Goal: Task Accomplishment & Management: Manage account settings

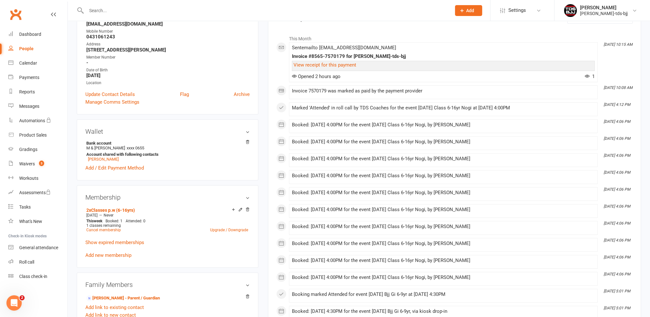
click at [119, 12] on input "text" at bounding box center [265, 10] width 362 height 9
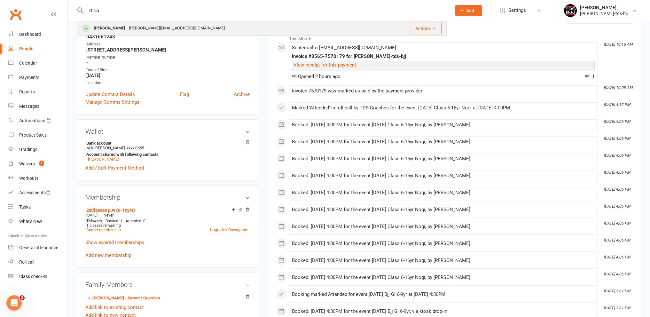
type input "Oisin"
click at [105, 25] on div "[PERSON_NAME]" at bounding box center [109, 28] width 35 height 9
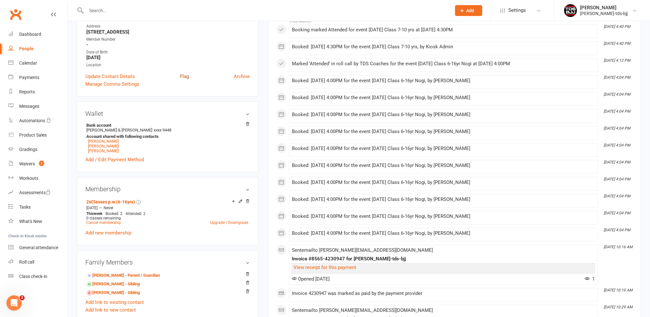
scroll to position [128, 0]
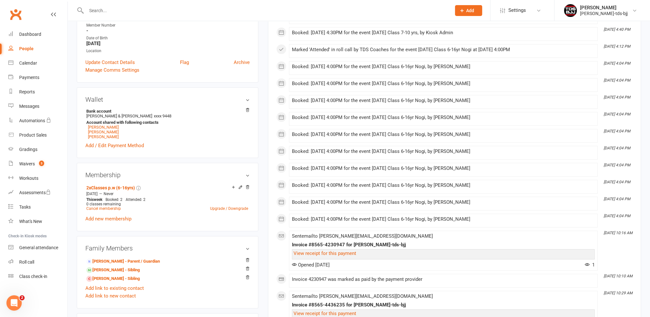
click at [96, 10] on input "text" at bounding box center [265, 10] width 362 height 9
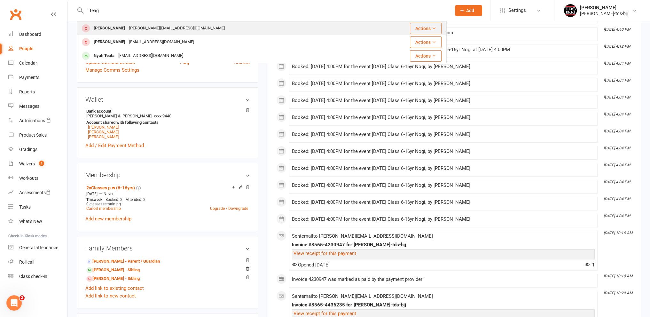
type input "Teag"
click at [110, 30] on div "[PERSON_NAME]" at bounding box center [109, 28] width 35 height 9
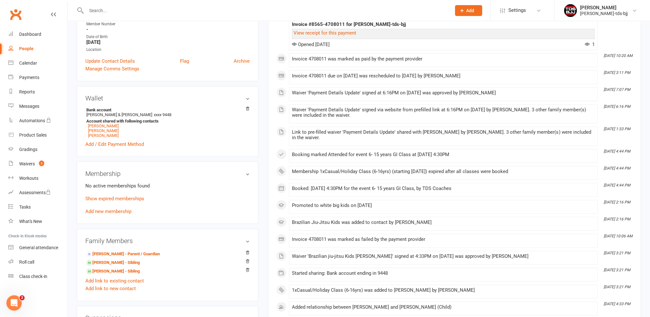
scroll to position [96, 0]
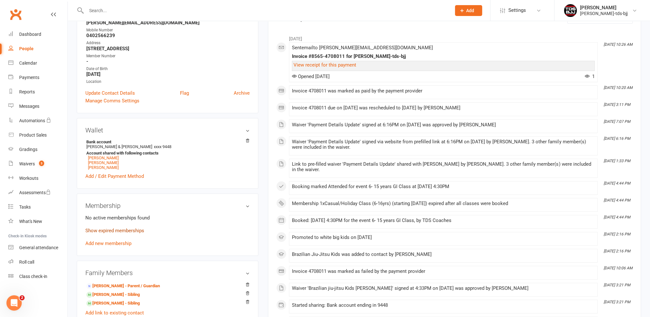
click at [104, 231] on link "Show expired memberships" at bounding box center [114, 231] width 59 height 6
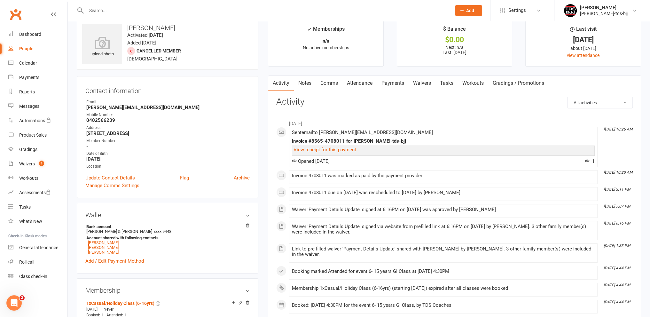
scroll to position [0, 0]
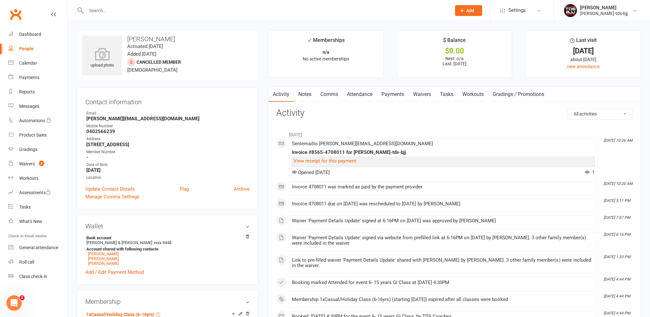
click at [97, 12] on input "text" at bounding box center [265, 10] width 362 height 9
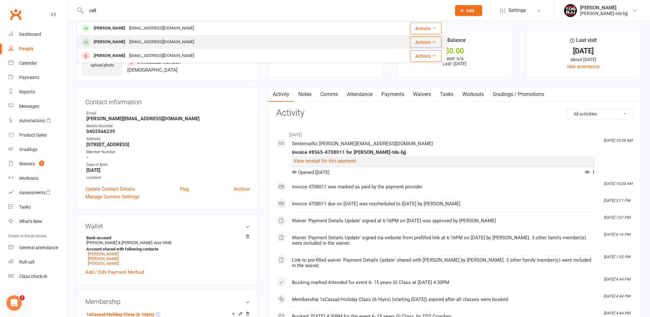
type input "call"
click at [108, 43] on div "[PERSON_NAME]" at bounding box center [109, 41] width 35 height 9
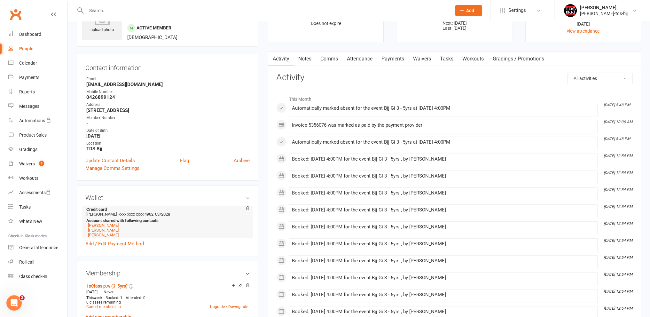
scroll to position [96, 0]
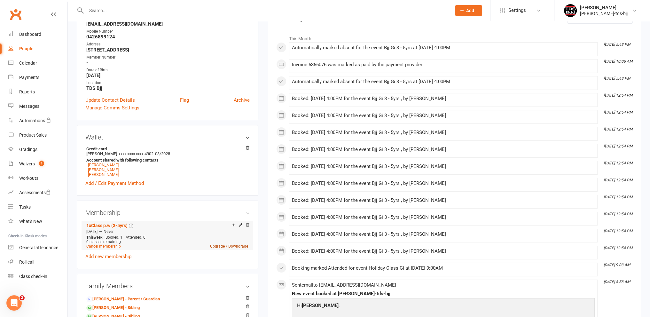
click at [230, 246] on link "Upgrade / Downgrade" at bounding box center [229, 246] width 38 height 4
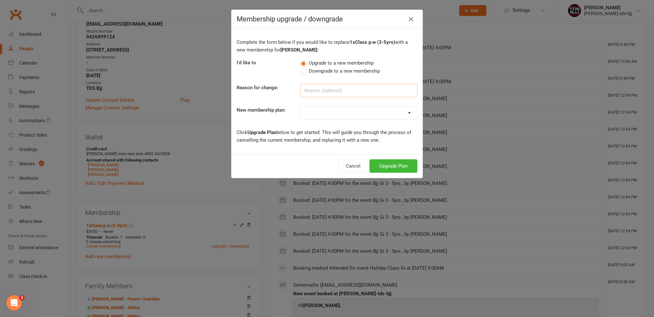
click at [317, 90] on input at bounding box center [358, 90] width 117 height 13
type input "More classes"
click at [330, 113] on select "10xClass Pass - Adults 1xCasual/Holiday Class (3-5yrs) 1xCasual/Holiday Class (…" at bounding box center [359, 112] width 117 height 13
select select "8"
click at [301, 106] on select "10xClass Pass - Adults 1xCasual/Holiday Class (3-5yrs) 1xCasual/Holiday Class (…" at bounding box center [359, 112] width 117 height 13
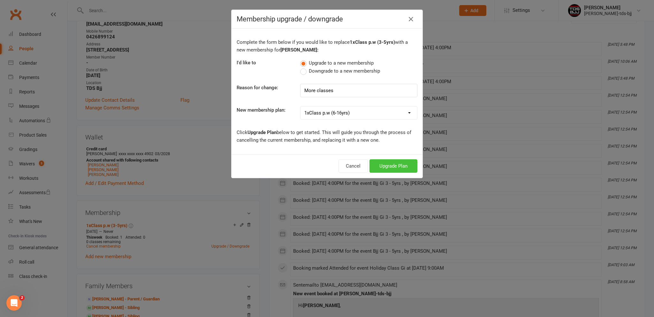
click at [404, 169] on button "Upgrade Plan" at bounding box center [394, 165] width 48 height 13
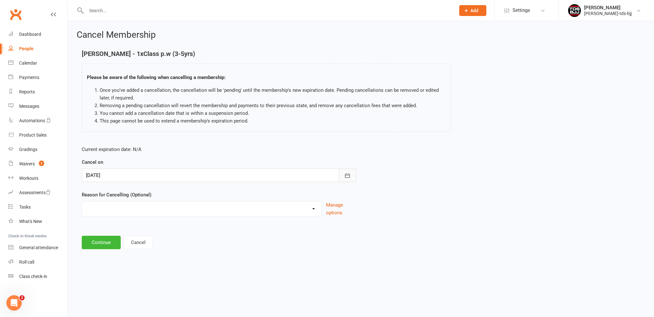
click at [349, 176] on icon "button" at bounding box center [347, 175] width 6 height 6
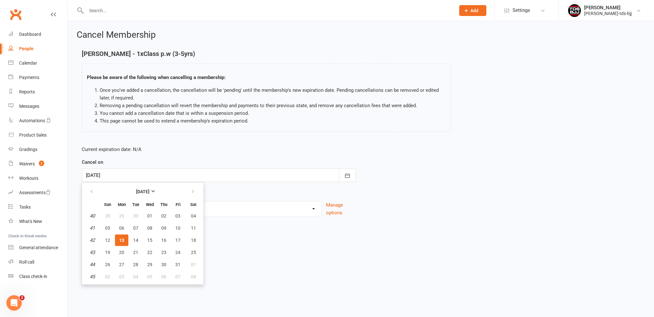
click at [118, 238] on button "13" at bounding box center [121, 240] width 13 height 12
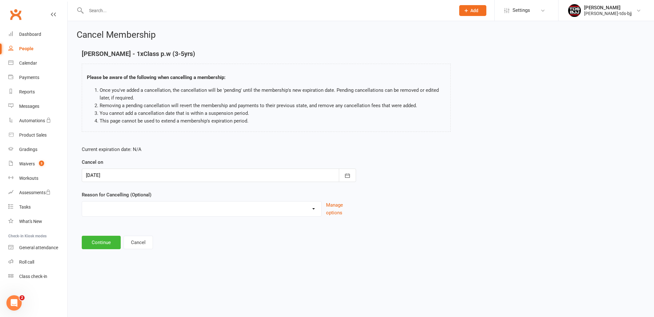
click at [127, 204] on select "Holiday Injury Left the club Upgrade to more classes Other reason" at bounding box center [201, 207] width 239 height 13
select select "3"
click at [82, 201] on select "Holiday Injury Left the club Upgrade to more classes Other reason" at bounding box center [201, 207] width 239 height 13
click at [104, 245] on button "Continue" at bounding box center [101, 242] width 39 height 13
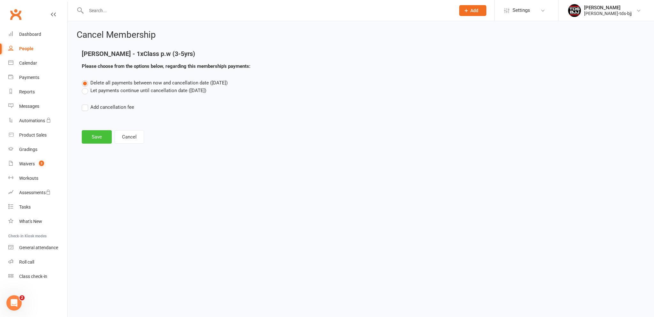
click at [97, 141] on button "Save" at bounding box center [97, 136] width 30 height 13
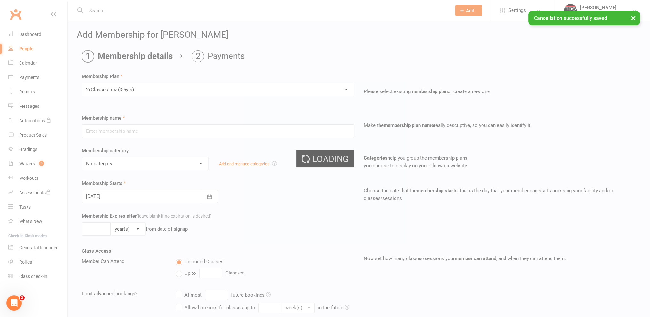
type input "2xClasses p.w (3-5yrs)"
select select "5"
type input "0"
type input "2"
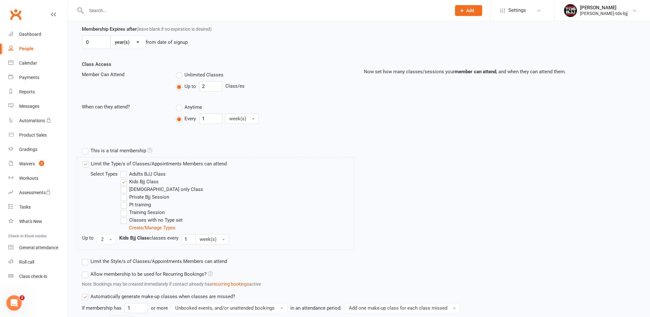
scroll to position [255, 0]
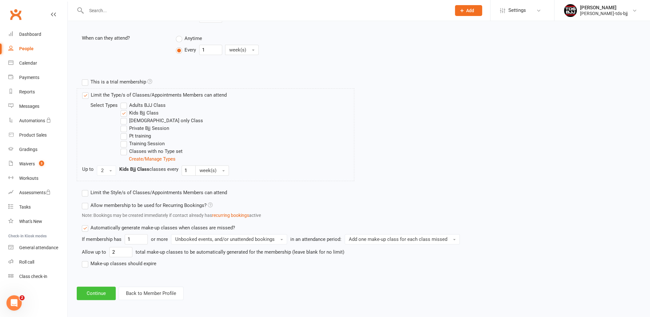
click at [103, 289] on button "Continue" at bounding box center [96, 292] width 39 height 13
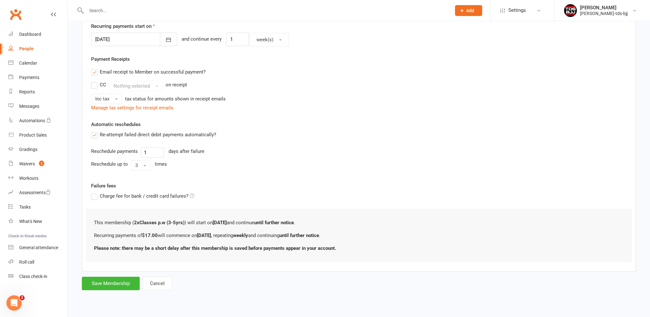
scroll to position [0, 0]
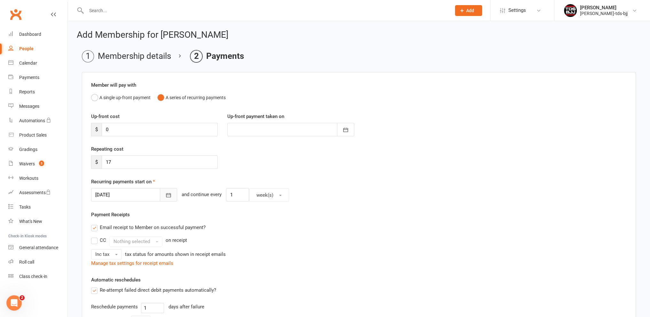
click at [165, 193] on icon "button" at bounding box center [168, 195] width 6 height 6
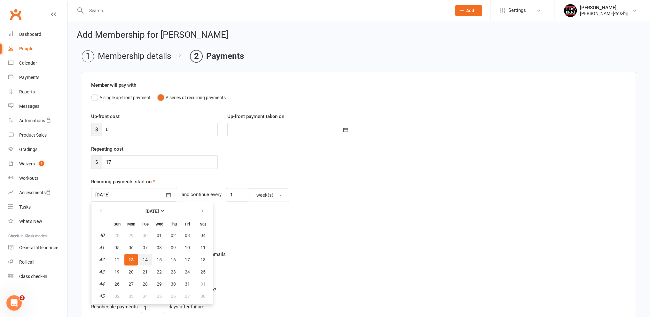
click at [143, 260] on span "14" at bounding box center [145, 259] width 5 height 5
type input "[DATE]"
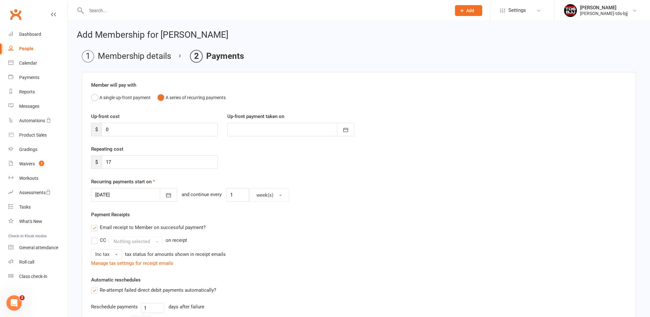
click at [194, 176] on div "Repeating cost $ 17" at bounding box center [358, 161] width 545 height 33
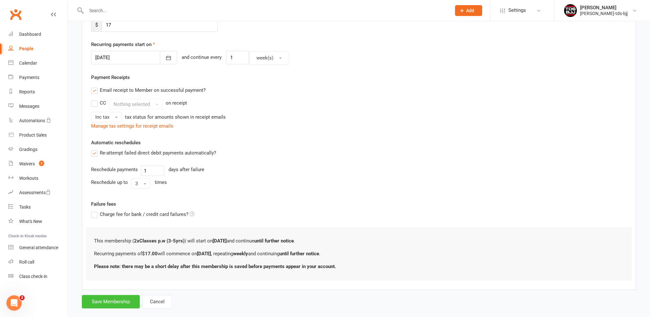
scroll to position [147, 0]
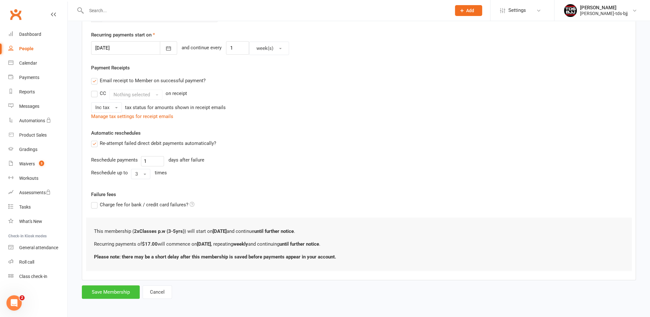
click at [104, 290] on button "Save Membership" at bounding box center [111, 291] width 58 height 13
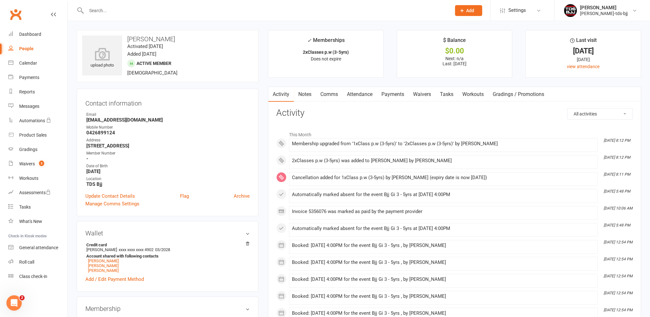
click at [396, 94] on link "Payments" at bounding box center [393, 94] width 32 height 15
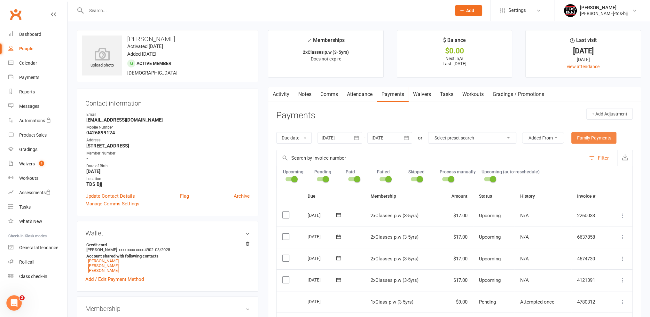
click at [596, 135] on link "Family Payments" at bounding box center [593, 138] width 45 height 12
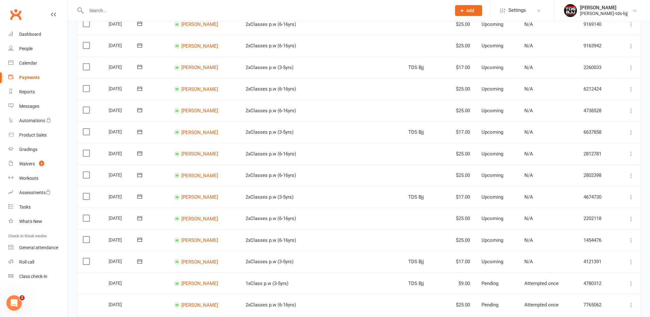
scroll to position [128, 0]
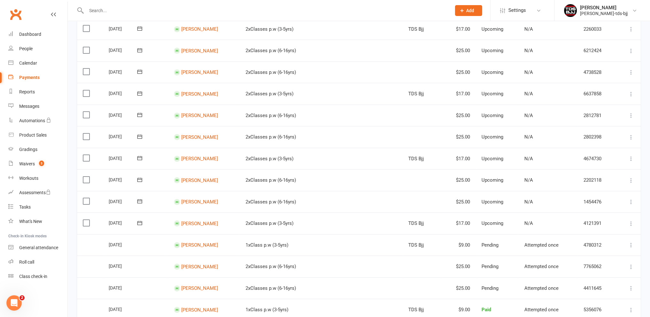
click at [141, 223] on icon at bounding box center [139, 223] width 6 height 6
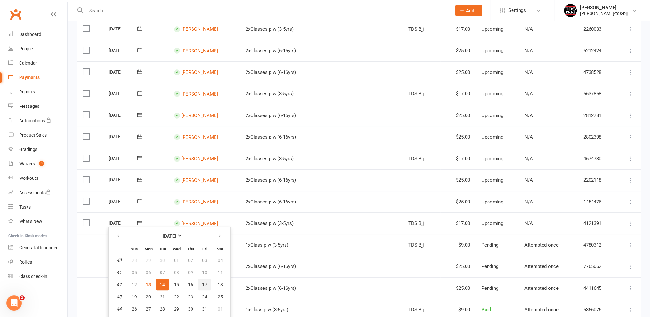
click at [203, 284] on span "17" at bounding box center [204, 284] width 5 height 5
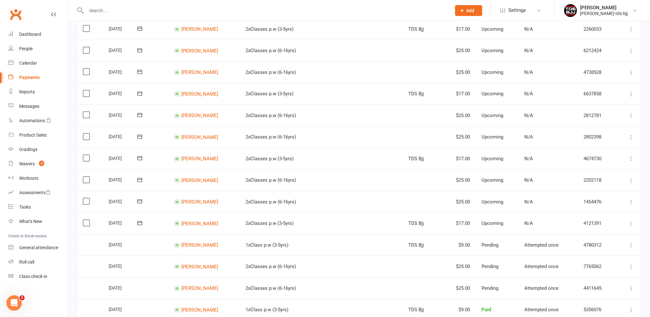
click at [630, 222] on icon at bounding box center [631, 223] width 6 height 6
click at [601, 301] on link "Bulk reschedule from this date" at bounding box center [596, 299] width 75 height 13
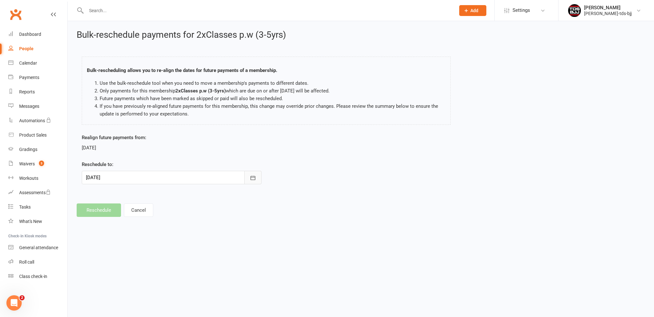
click at [253, 179] on icon "button" at bounding box center [253, 177] width 6 height 6
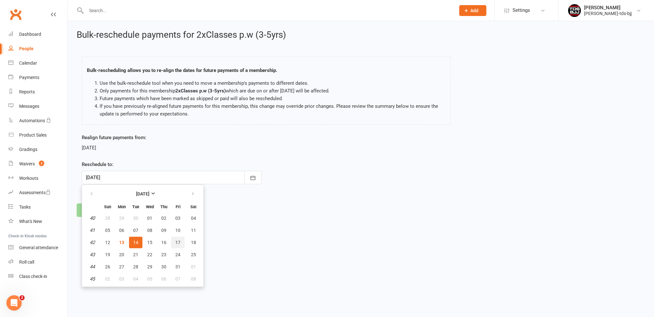
click at [173, 241] on button "17" at bounding box center [177, 242] width 13 height 12
type input "[DATE]"
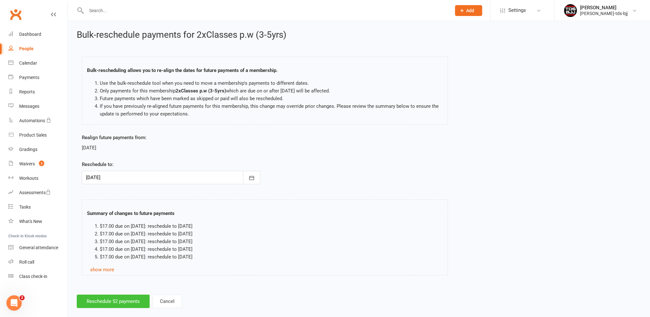
click at [119, 301] on button "Reschedule 52 payments" at bounding box center [113, 300] width 73 height 13
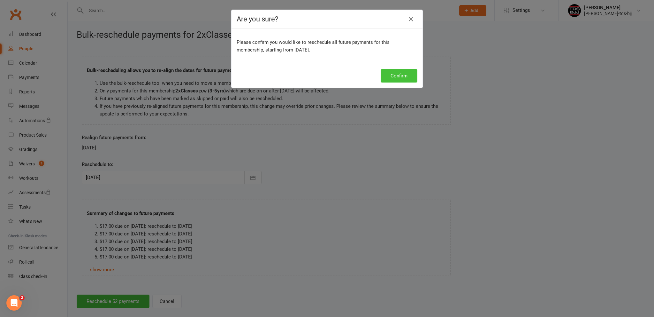
click at [402, 77] on button "Confirm" at bounding box center [399, 75] width 37 height 13
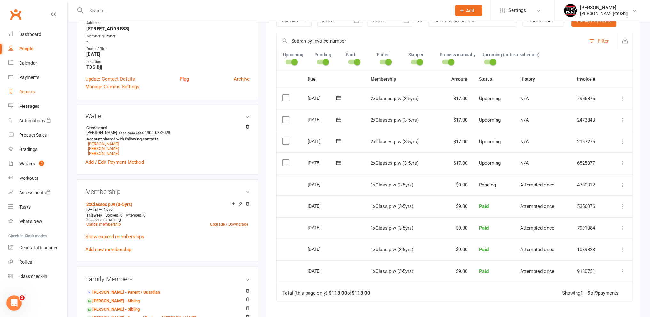
scroll to position [64, 0]
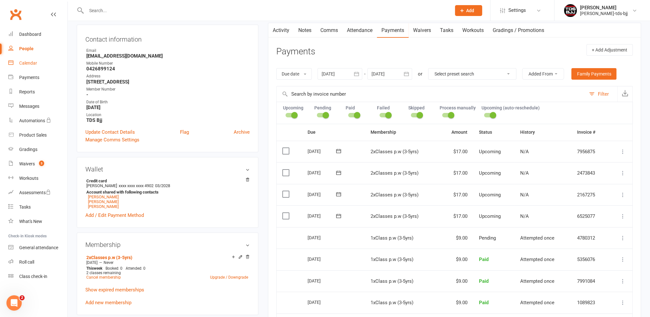
click at [24, 61] on div "Calendar" at bounding box center [28, 62] width 18 height 5
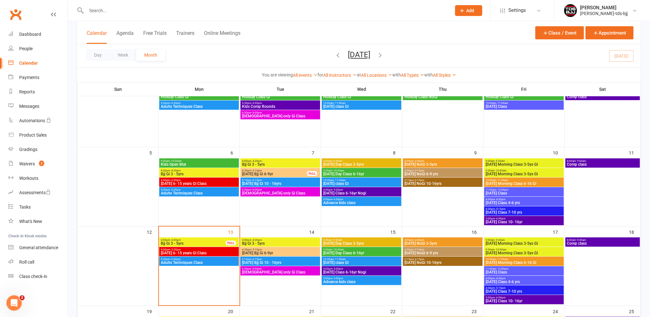
scroll to position [64, 0]
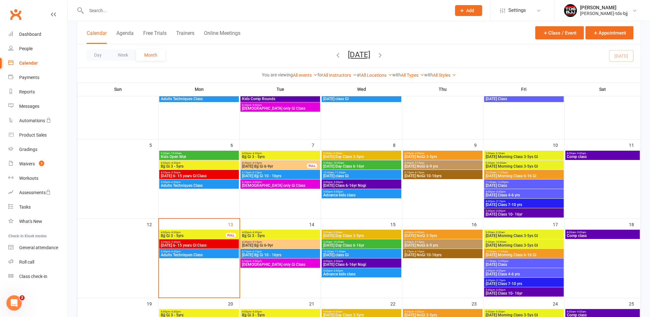
click at [353, 235] on span "[DATE] Day Class 3-5yrs" at bounding box center [361, 236] width 77 height 4
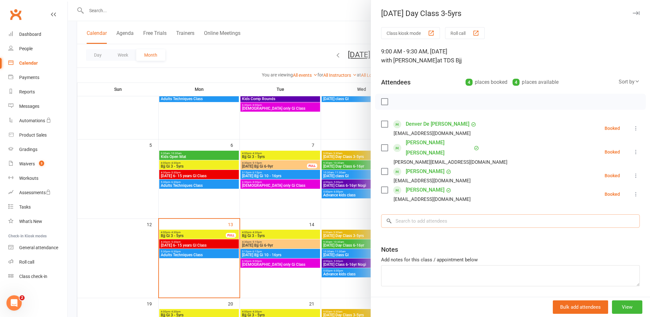
drag, startPoint x: 419, startPoint y: 217, endPoint x: 418, endPoint y: 213, distance: 4.3
click at [419, 217] on div "Class kiosk mode Roll call 9:00 AM - 9:30 AM, [DATE] with [PERSON_NAME] at TDS …" at bounding box center [510, 172] width 279 height 291
click at [418, 214] on input "search" at bounding box center [510, 220] width 259 height 13
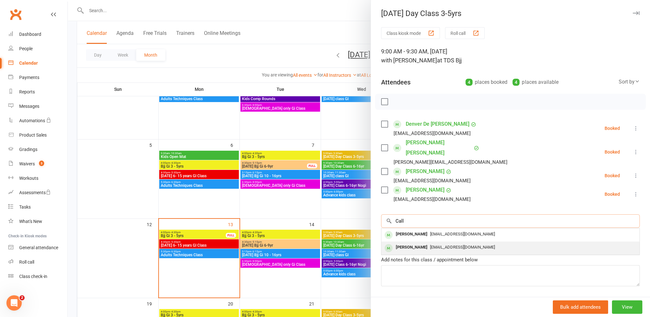
type input "Call"
click at [404, 243] on div "[PERSON_NAME]" at bounding box center [411, 247] width 37 height 9
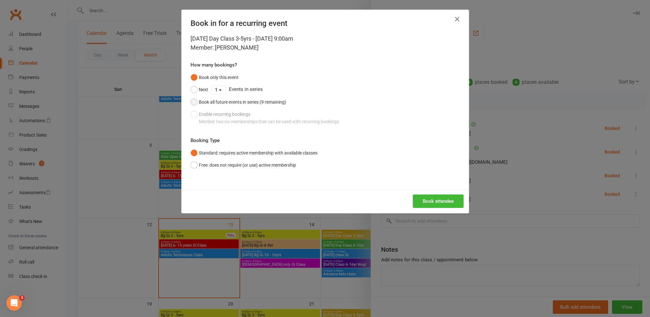
click at [196, 102] on button "Book all future events in series (9 remaining)" at bounding box center [238, 102] width 96 height 12
click at [429, 198] on button "Book attendee" at bounding box center [438, 200] width 51 height 13
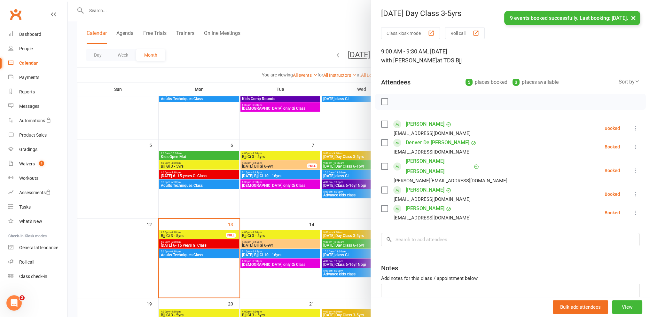
click at [187, 233] on div at bounding box center [359, 158] width 582 height 317
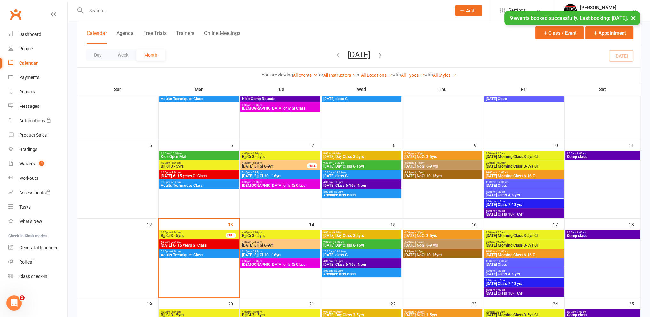
click at [520, 244] on span "[DATE] Morning Class 3-5ys GI" at bounding box center [523, 245] width 77 height 4
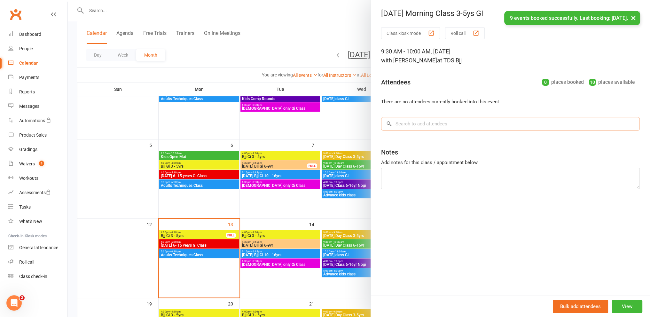
click at [430, 126] on input "search" at bounding box center [510, 123] width 259 height 13
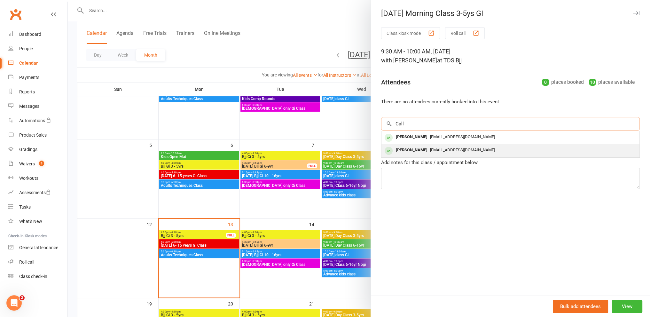
type input "Call"
click at [409, 150] on div "[PERSON_NAME]" at bounding box center [411, 149] width 37 height 9
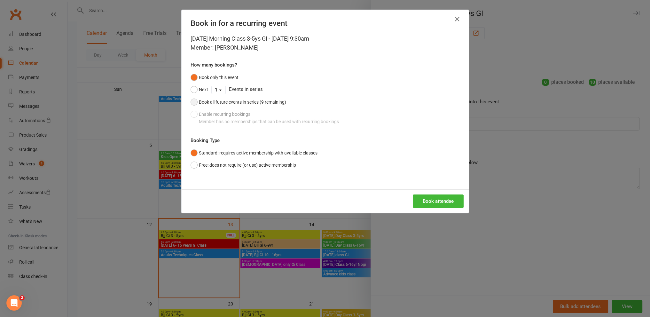
click at [207, 101] on div "Book all future events in series (9 remaining)" at bounding box center [242, 101] width 87 height 7
click at [434, 201] on button "Book attendee" at bounding box center [438, 200] width 51 height 13
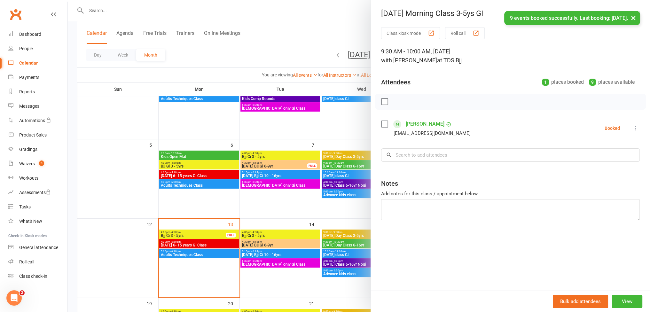
click at [195, 234] on div at bounding box center [359, 156] width 582 height 312
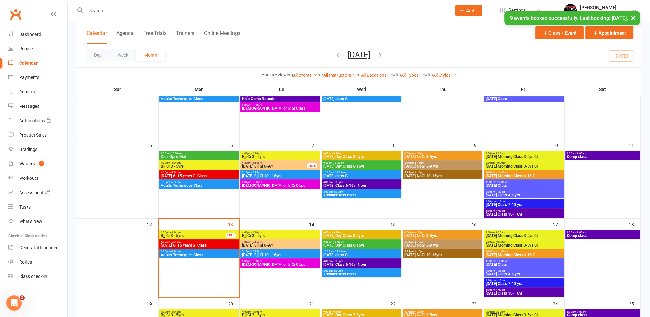
click at [176, 235] on span "Bjj Gi 3 - 5yrs" at bounding box center [193, 236] width 66 height 4
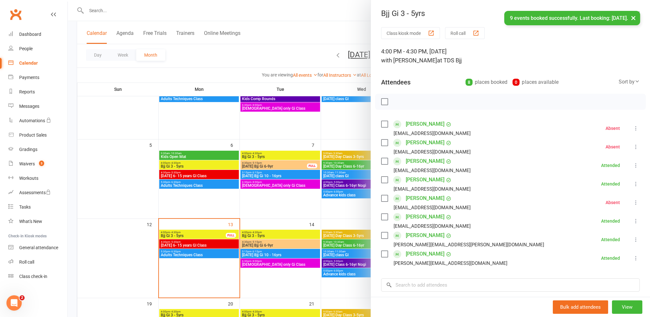
click at [632, 203] on icon at bounding box center [635, 202] width 6 height 6
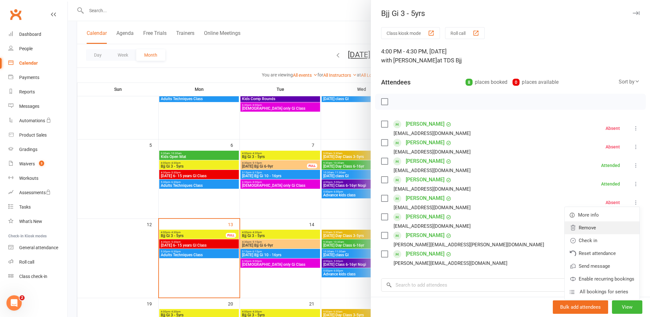
click at [584, 227] on link "Remove" at bounding box center [601, 227] width 75 height 13
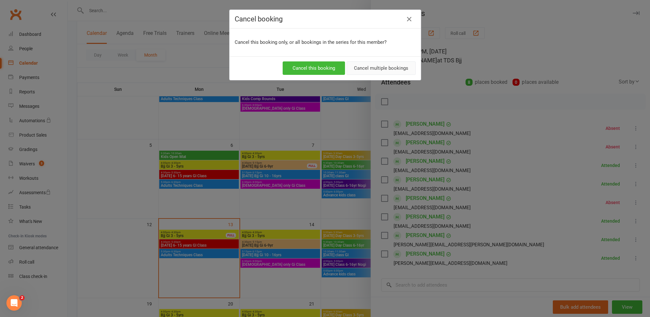
click at [391, 65] on button "Cancel multiple bookings" at bounding box center [380, 67] width 69 height 13
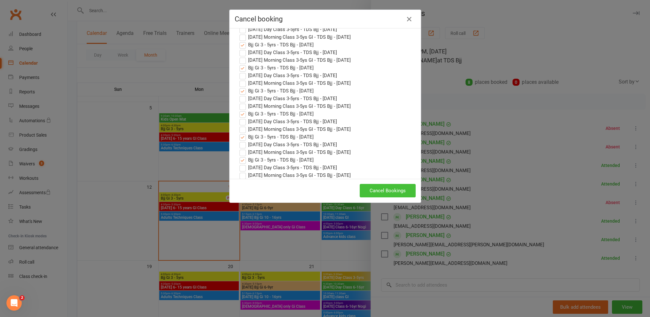
scroll to position [160, 0]
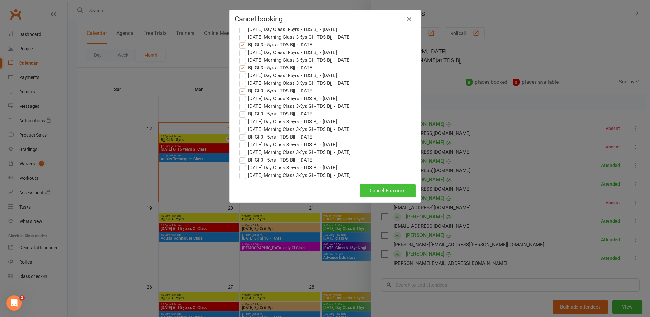
click at [386, 190] on button "Cancel Bookings" at bounding box center [388, 190] width 56 height 13
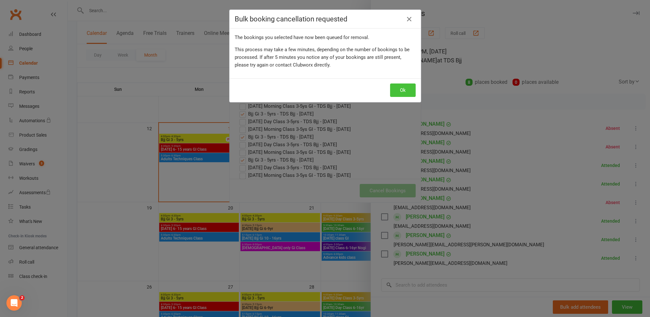
click at [402, 89] on button "Ok" at bounding box center [403, 89] width 26 height 13
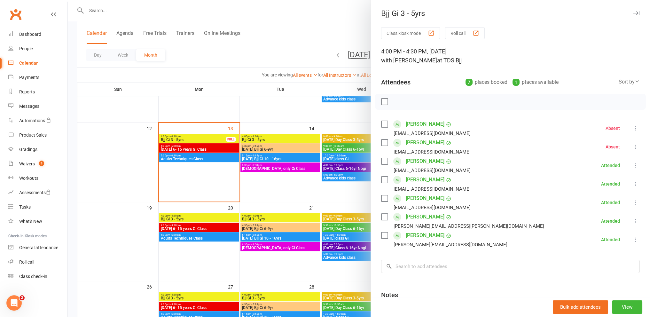
click at [284, 191] on div at bounding box center [359, 158] width 582 height 317
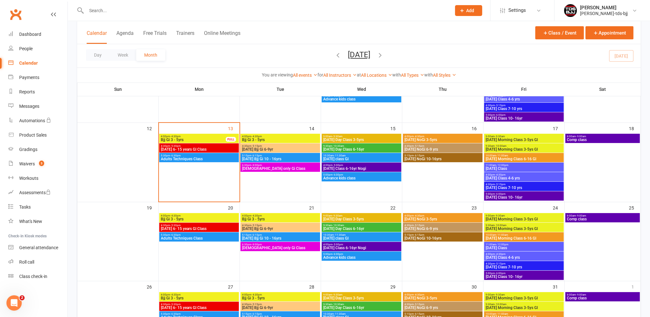
click at [108, 14] on input "text" at bounding box center [265, 10] width 362 height 9
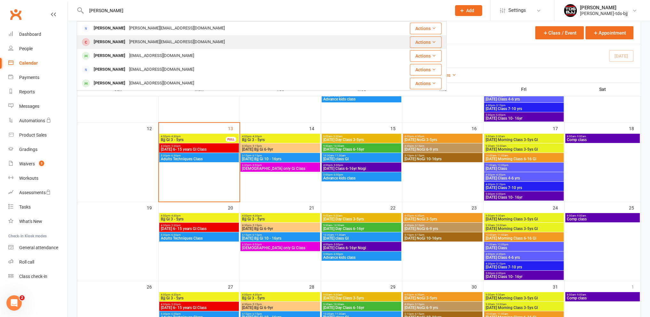
type input "[PERSON_NAME]"
click at [111, 42] on div "[PERSON_NAME]" at bounding box center [109, 41] width 35 height 9
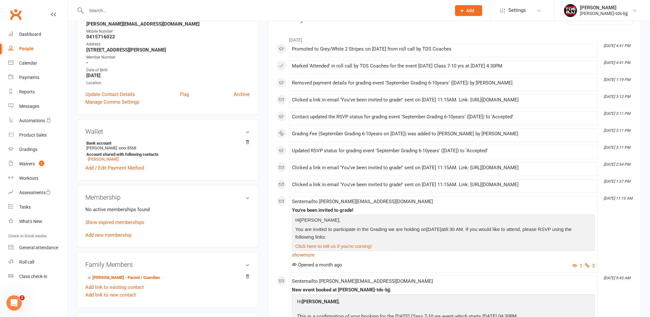
scroll to position [96, 0]
click at [106, 234] on link "Add new membership" at bounding box center [108, 234] width 46 height 6
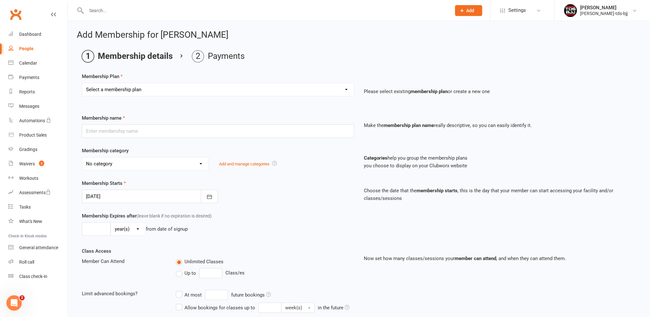
drag, startPoint x: 125, startPoint y: 87, endPoint x: 127, endPoint y: 91, distance: 3.9
click at [125, 87] on select "Select a membership plan Create new Membership Plan 10xClass Pass - Adults 1xCa…" at bounding box center [218, 89] width 272 height 13
select select "6"
click at [82, 83] on select "Select a membership plan Create new Membership Plan 10xClass Pass - Adults 1xCa…" at bounding box center [218, 89] width 272 height 13
type input "10xClass Pass (6-16yrs)"
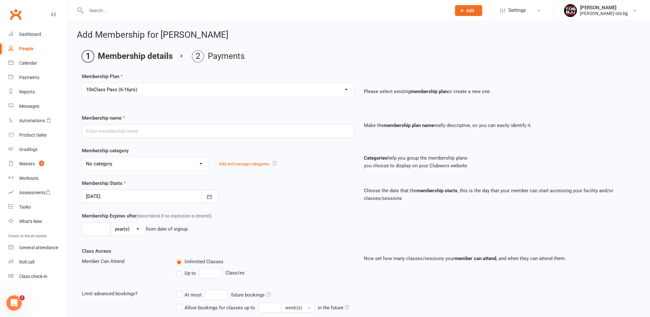
select select "6"
type input "10"
select select "1"
type input "10"
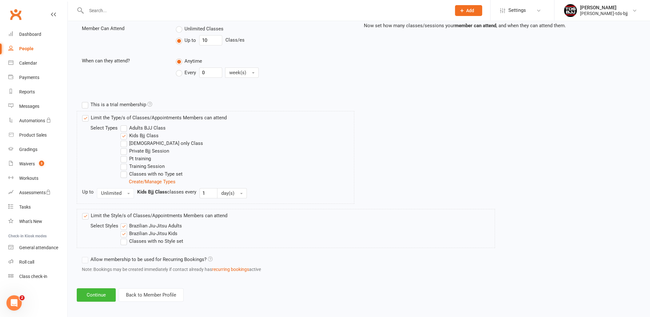
scroll to position [234, 0]
click at [87, 291] on button "Continue" at bounding box center [96, 293] width 39 height 13
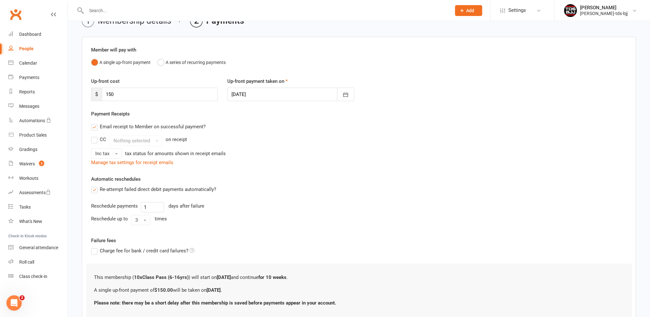
scroll to position [81, 0]
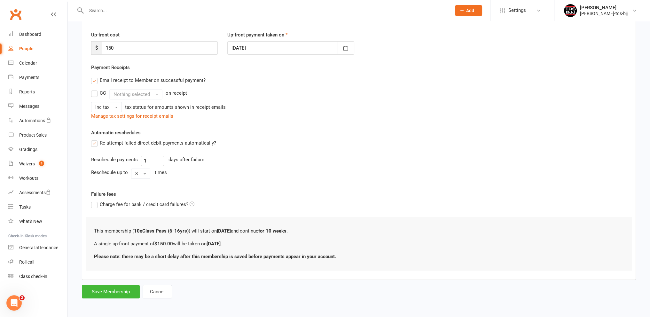
drag, startPoint x: 372, startPoint y: 124, endPoint x: 364, endPoint y: 131, distance: 10.4
click at [372, 124] on div "Member will pay with A single up-front payment A series of recurring payments U…" at bounding box center [359, 134] width 554 height 289
click at [112, 290] on button "Save Membership" at bounding box center [111, 291] width 58 height 13
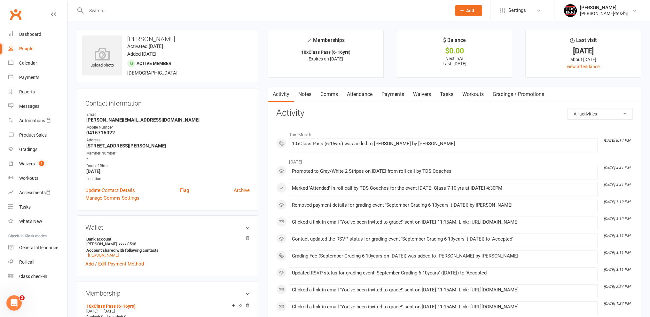
click at [96, 8] on input "text" at bounding box center [265, 10] width 362 height 9
click at [92, 9] on input "Osin" at bounding box center [265, 10] width 362 height 9
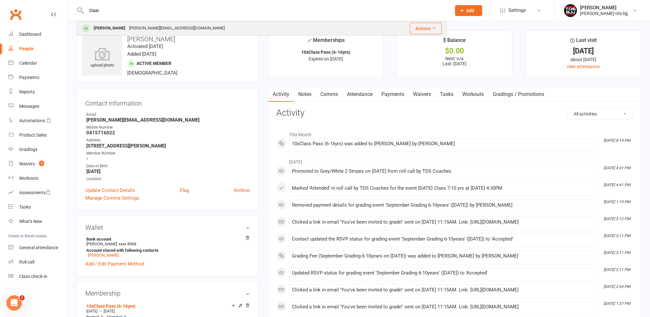
type input "Oisin"
click at [100, 29] on div "[PERSON_NAME]" at bounding box center [109, 28] width 35 height 9
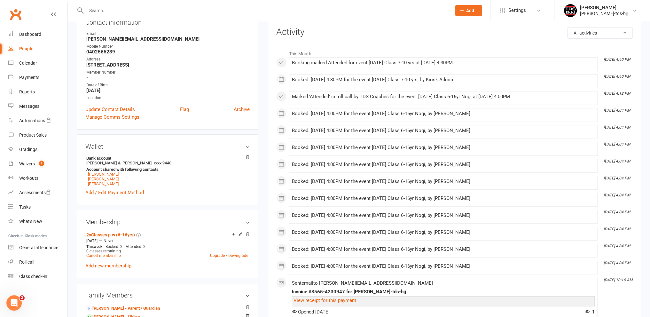
scroll to position [96, 0]
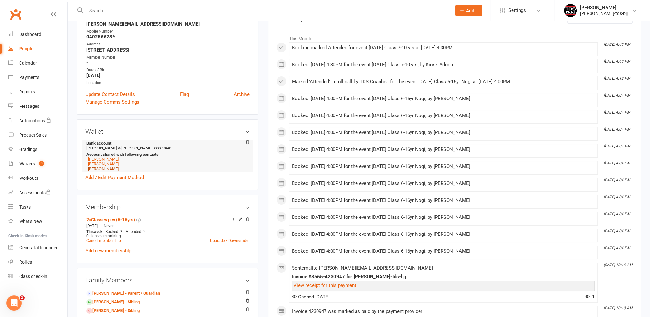
click at [93, 168] on link "[PERSON_NAME]" at bounding box center [103, 168] width 31 height 5
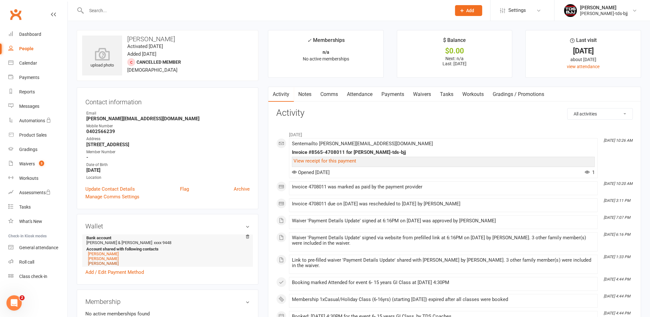
click at [94, 263] on link "[PERSON_NAME]" at bounding box center [103, 263] width 31 height 5
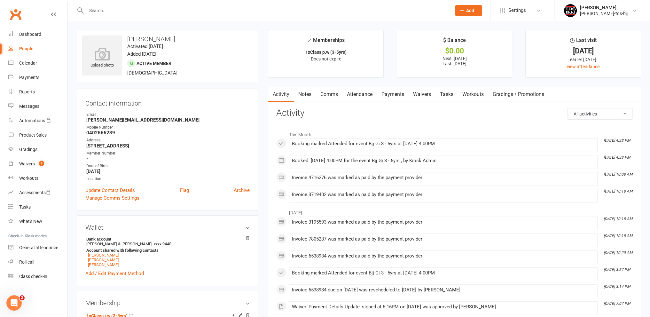
click at [399, 93] on link "Payments" at bounding box center [393, 94] width 32 height 15
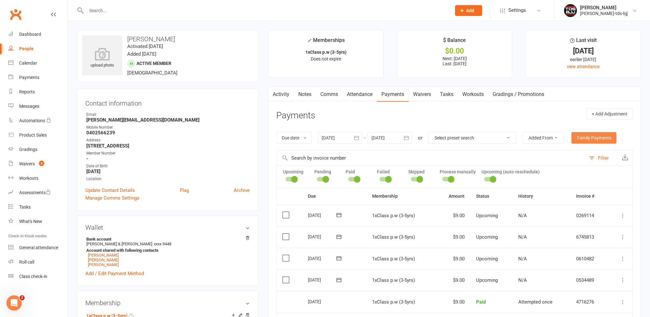
click at [600, 135] on link "Family Payments" at bounding box center [593, 138] width 45 height 12
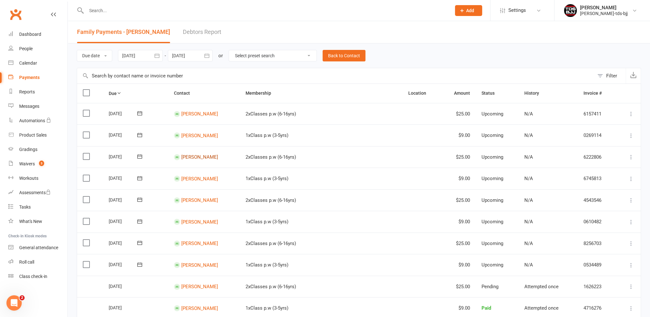
click at [186, 156] on link "[PERSON_NAME]" at bounding box center [199, 157] width 37 height 6
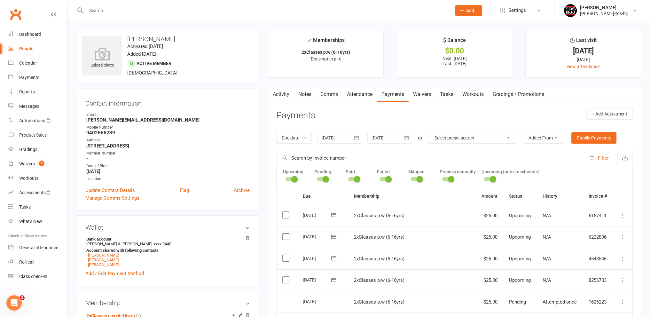
click at [273, 94] on icon "button" at bounding box center [272, 93] width 4 height 7
click at [282, 94] on link "Activity" at bounding box center [281, 94] width 26 height 15
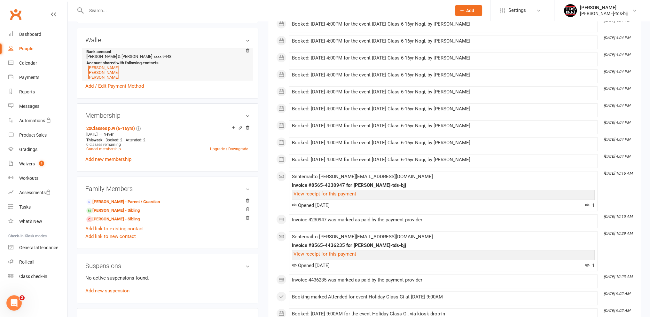
scroll to position [128, 0]
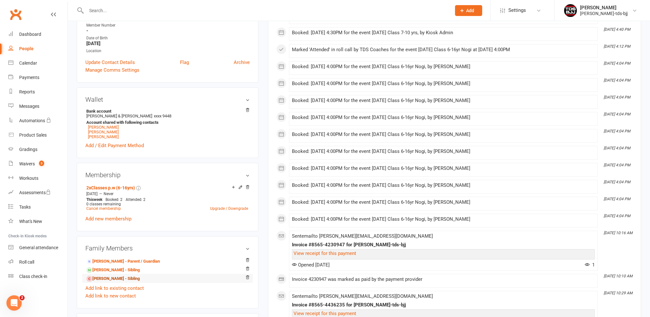
click at [113, 278] on link "[PERSON_NAME] - Sibling" at bounding box center [112, 278] width 53 height 7
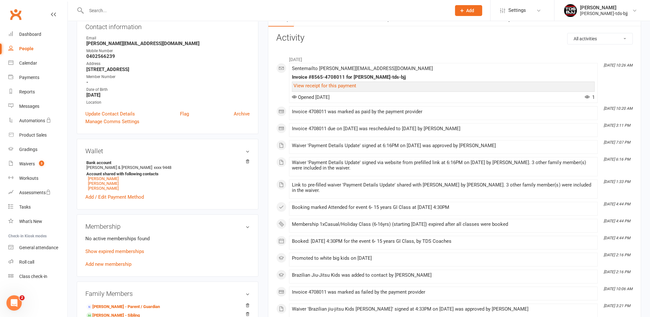
scroll to position [128, 0]
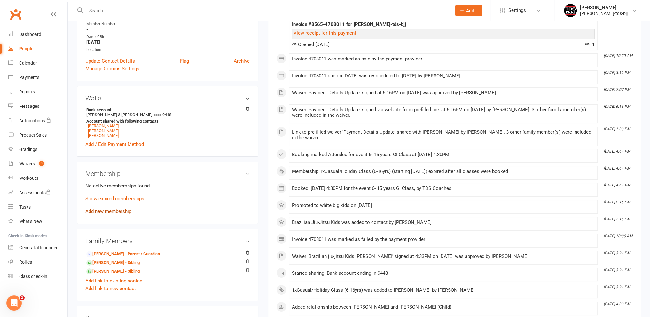
click at [97, 211] on link "Add new membership" at bounding box center [108, 211] width 46 height 6
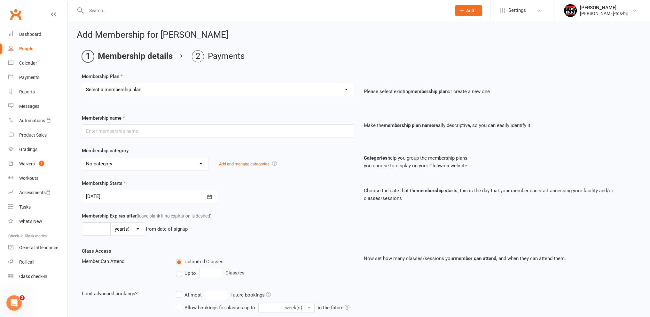
click at [123, 89] on select "Select a membership plan Create new Membership Plan 10xClass Pass - Adults 1xCa…" at bounding box center [218, 89] width 272 height 13
select select "11"
click at [82, 83] on select "Select a membership plan Create new Membership Plan 10xClass Pass - Adults 1xCa…" at bounding box center [218, 89] width 272 height 13
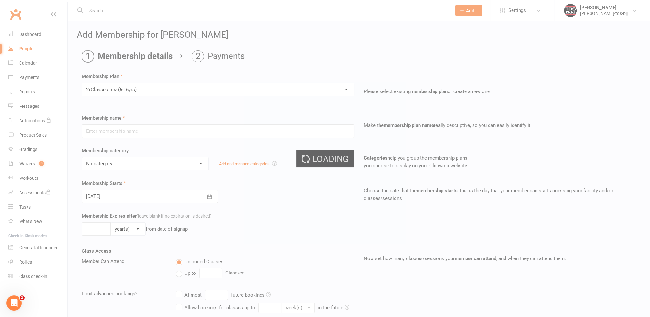
type input "2xClasses p.w (6-16yrs)"
select select "5"
type input "0"
type input "2"
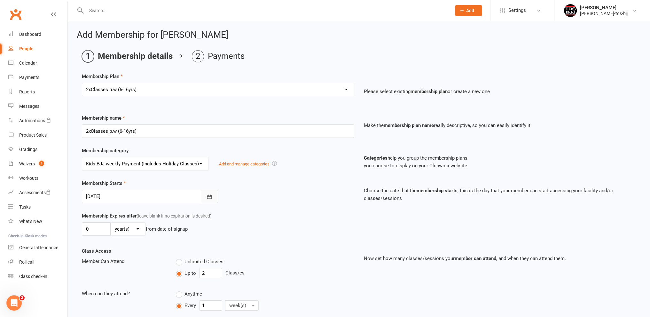
click at [212, 195] on icon "button" at bounding box center [209, 196] width 6 height 6
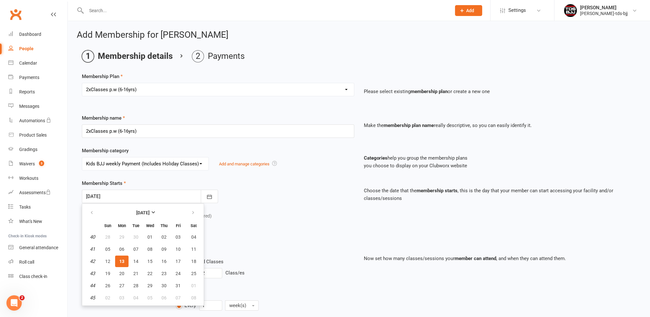
click at [119, 260] on span "13" at bounding box center [121, 261] width 5 height 5
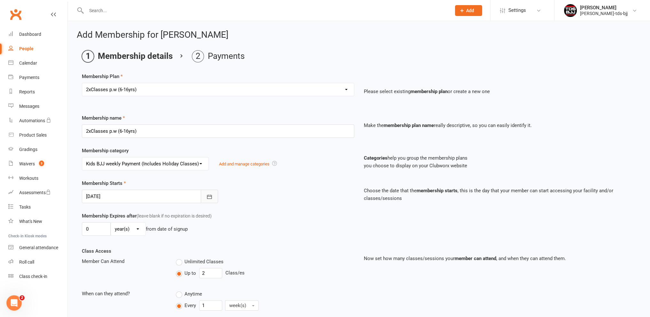
drag, startPoint x: 208, startPoint y: 199, endPoint x: 183, endPoint y: 215, distance: 29.8
click at [208, 199] on button "button" at bounding box center [209, 195] width 17 height 13
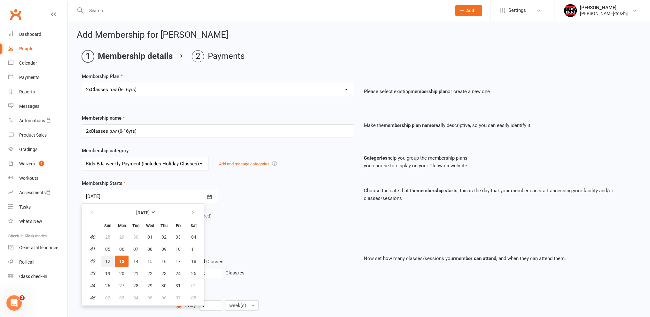
click at [104, 262] on button "12" at bounding box center [107, 261] width 13 height 12
type input "[DATE]"
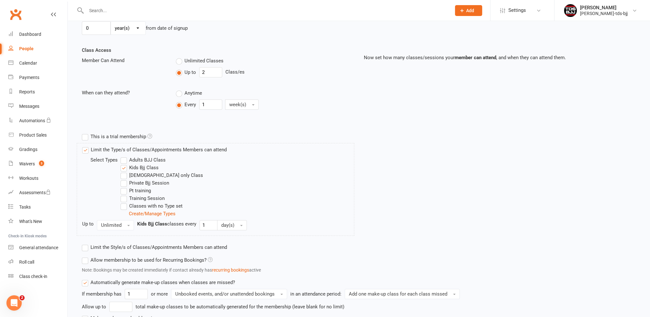
scroll to position [255, 0]
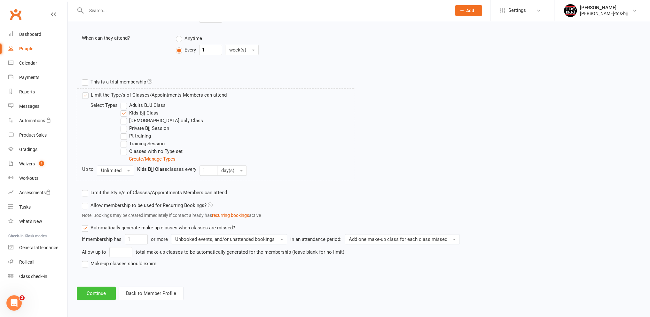
click at [100, 291] on button "Continue" at bounding box center [96, 292] width 39 height 13
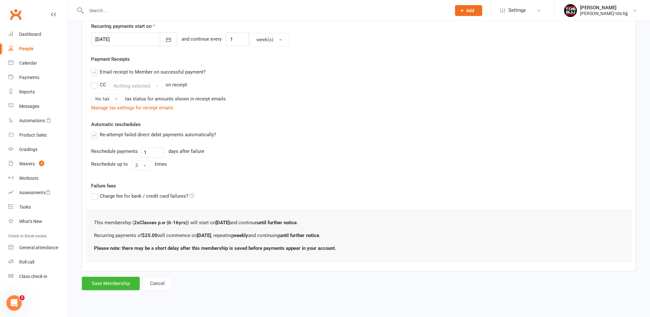
scroll to position [0, 0]
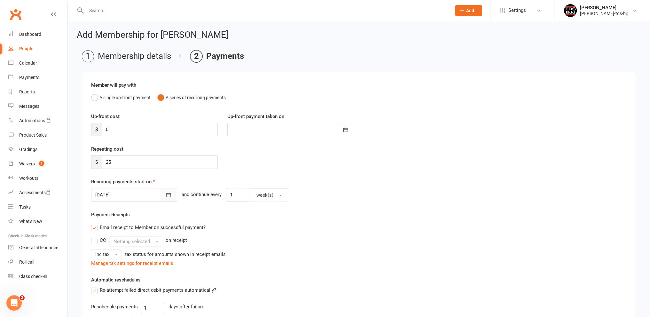
click at [165, 195] on icon "button" at bounding box center [168, 195] width 6 height 6
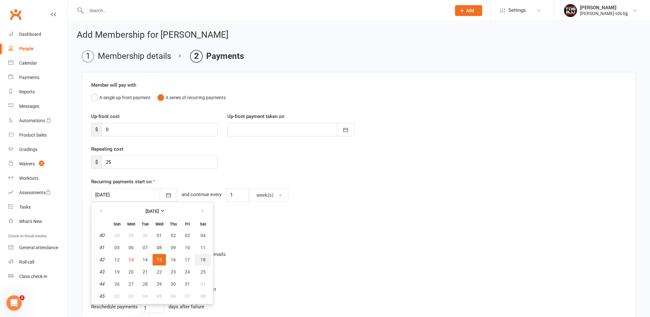
click at [202, 259] on span "18" at bounding box center [202, 259] width 5 height 5
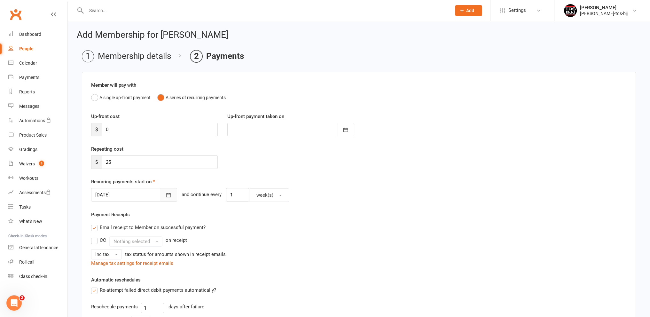
click at [160, 193] on button "button" at bounding box center [168, 194] width 17 height 13
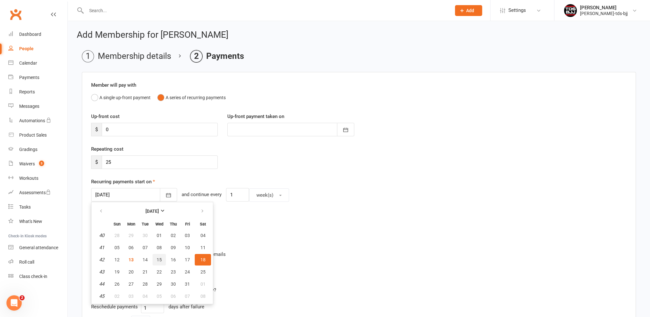
click at [159, 258] on span "15" at bounding box center [159, 259] width 5 height 5
type input "[DATE]"
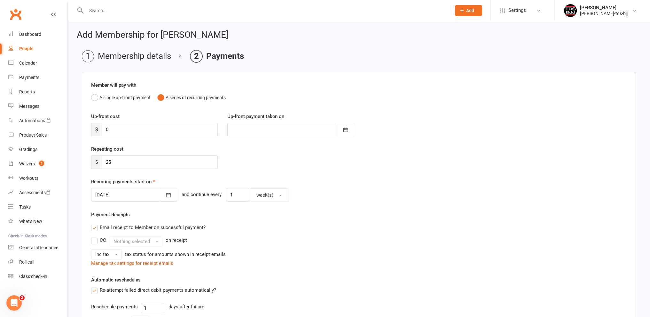
click at [259, 168] on div "Repeating cost $ 25" at bounding box center [358, 161] width 545 height 33
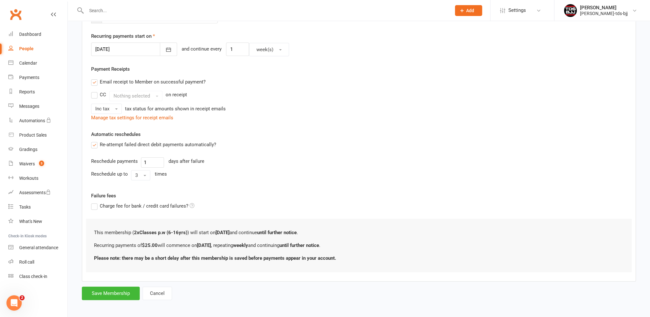
scroll to position [147, 0]
click at [105, 292] on button "Save Membership" at bounding box center [111, 291] width 58 height 13
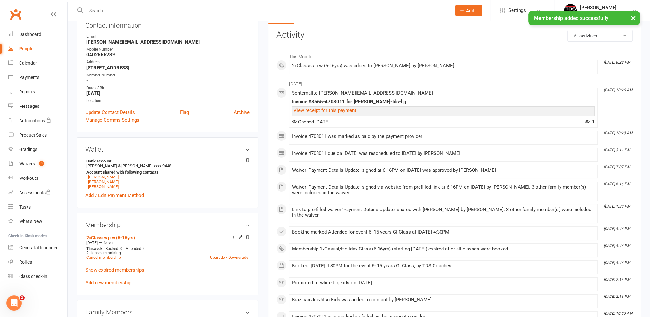
scroll to position [96, 0]
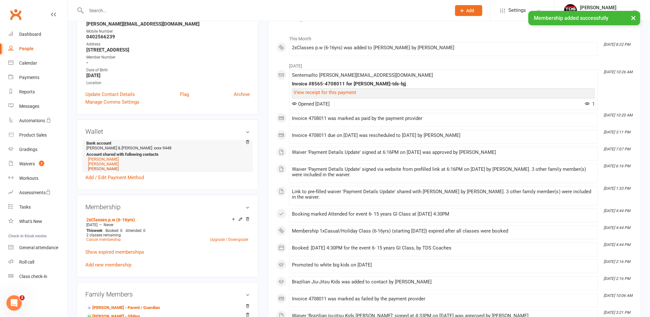
click at [97, 169] on link "[PERSON_NAME]" at bounding box center [103, 168] width 31 height 5
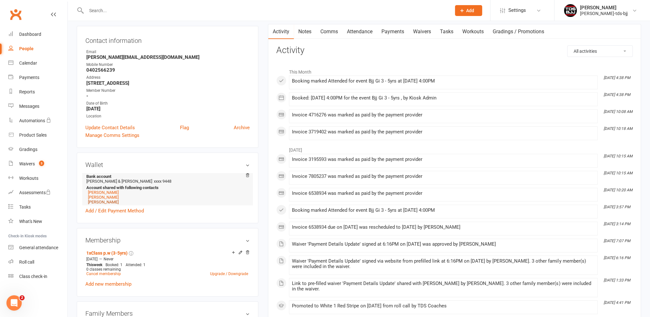
scroll to position [64, 0]
click at [28, 163] on div "Waivers" at bounding box center [27, 163] width 16 height 5
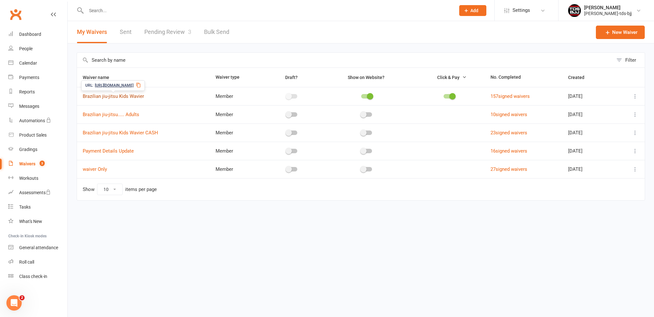
click at [116, 94] on link "Brazilian jiu-jitsu Kids Wavier" at bounding box center [113, 96] width 61 height 6
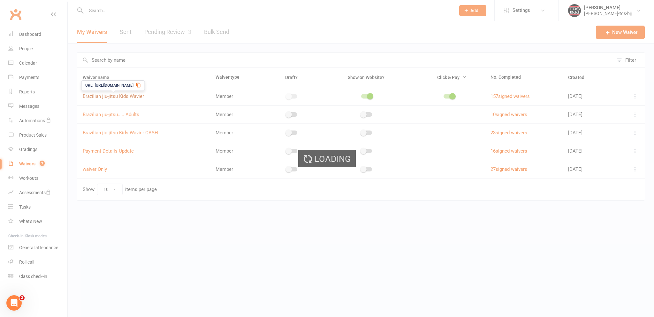
select select "bank_account"
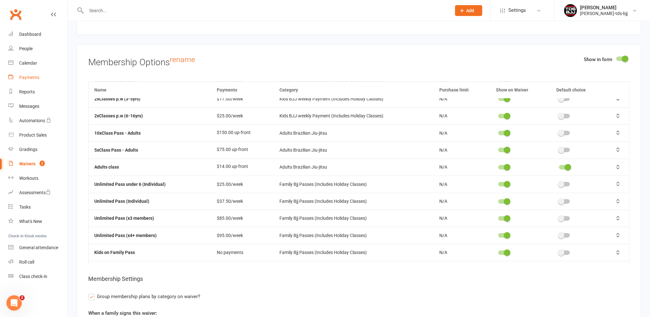
scroll to position [1981, 0]
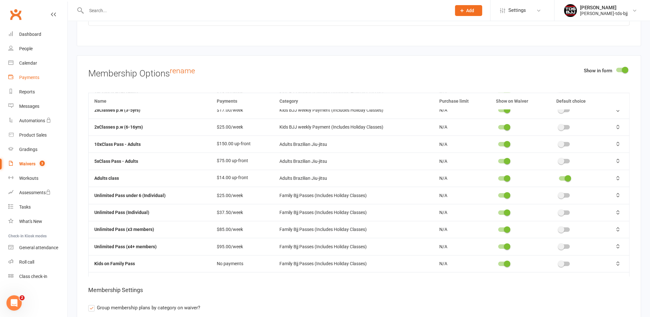
click at [27, 78] on div "Payments" at bounding box center [29, 77] width 20 height 5
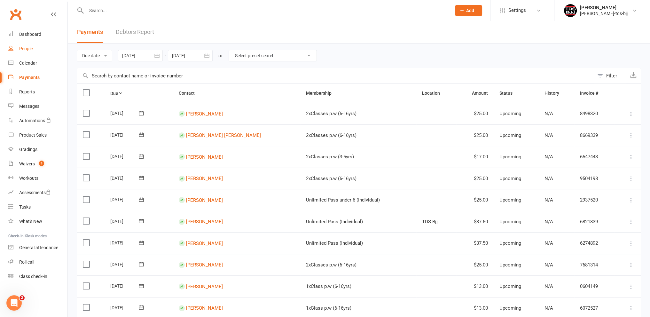
click at [24, 48] on div "People" at bounding box center [25, 48] width 13 height 5
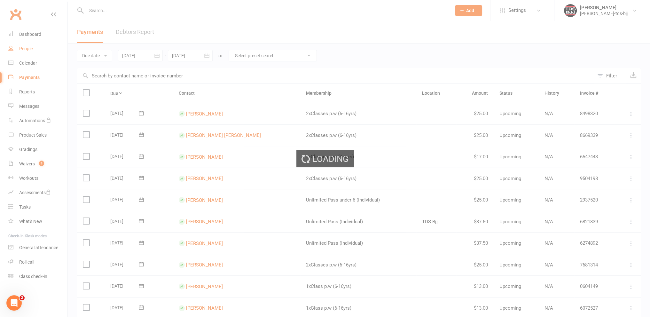
select select "100"
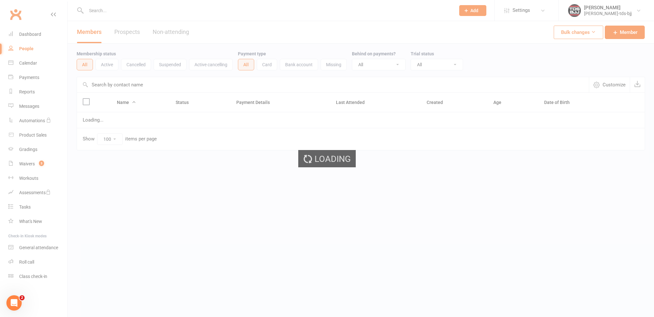
click at [97, 11] on input "text" at bounding box center [267, 10] width 367 height 9
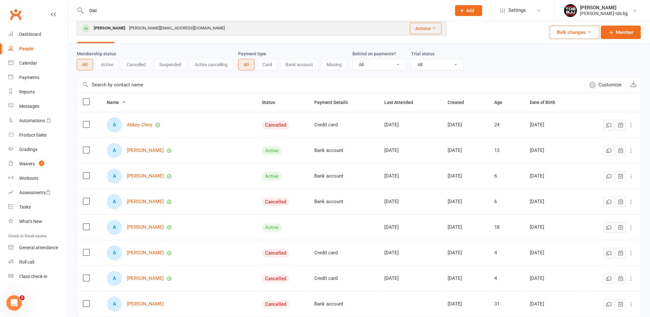
type input "Oisi"
click at [106, 30] on div "[PERSON_NAME]" at bounding box center [109, 28] width 35 height 9
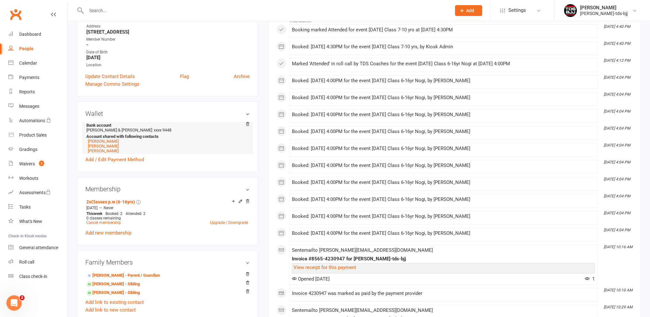
scroll to position [128, 0]
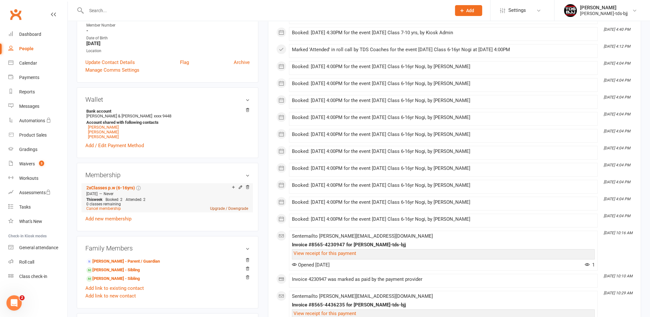
click at [219, 208] on link "Upgrade / Downgrade" at bounding box center [229, 208] width 38 height 4
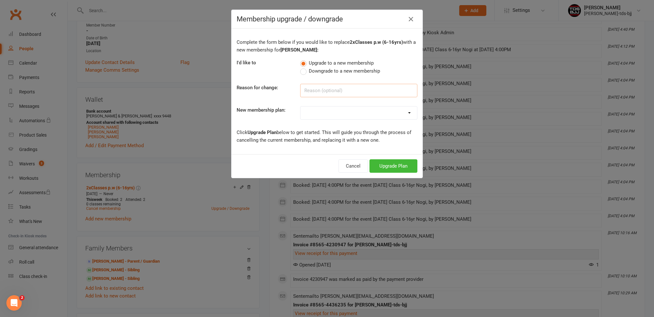
click at [325, 89] on input at bounding box center [358, 90] width 117 height 13
type input "More Class"
click at [325, 113] on select "10xClass Pass - Adults 1xCasual/Holiday Class (3-5yrs) 1xCasual/Holiday Class (…" at bounding box center [359, 112] width 117 height 13
select select "11"
click at [301, 106] on select "10xClass Pass - Adults 1xCasual/Holiday Class (3-5yrs) 1xCasual/Holiday Class (…" at bounding box center [359, 112] width 117 height 13
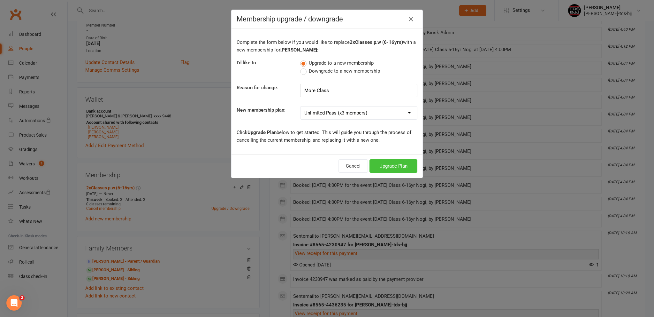
click at [402, 164] on button "Upgrade Plan" at bounding box center [394, 165] width 48 height 13
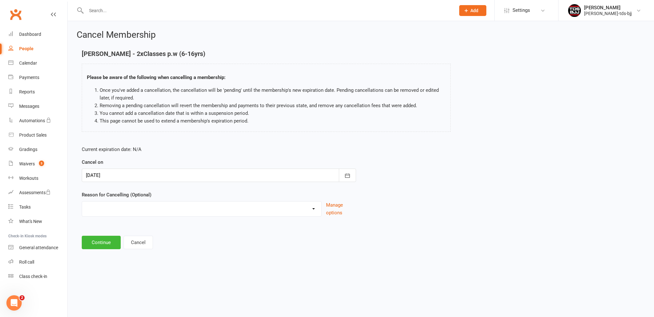
click at [136, 174] on div at bounding box center [219, 174] width 275 height 13
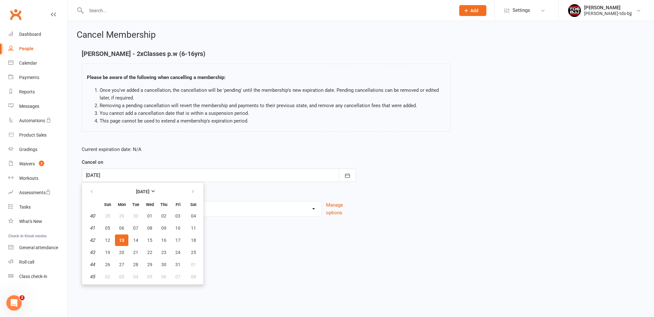
click at [120, 238] on span "13" at bounding box center [121, 239] width 5 height 5
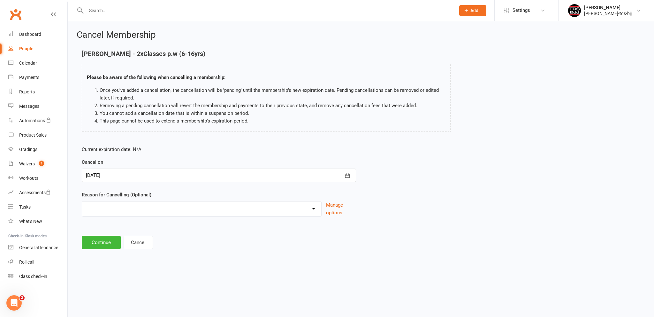
click at [105, 205] on select "Holiday Injury Left the club Upgrade to more classes Other reason" at bounding box center [201, 207] width 239 height 13
select select "3"
click at [82, 201] on select "Holiday Injury Left the club Upgrade to more classes Other reason" at bounding box center [201, 207] width 239 height 13
click at [111, 239] on button "Continue" at bounding box center [101, 242] width 39 height 13
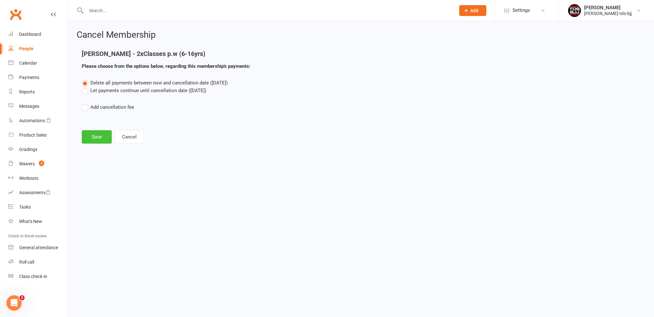
click at [103, 138] on button "Save" at bounding box center [97, 136] width 30 height 13
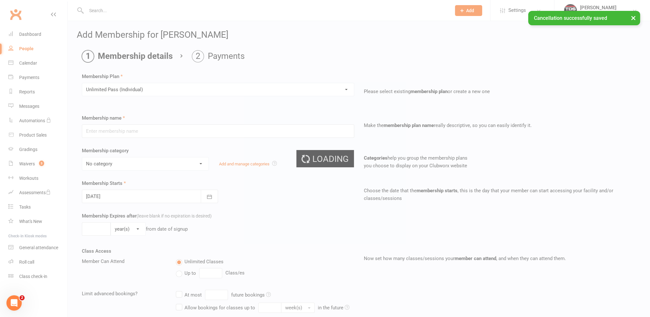
type input "Unlimited Pass (Individual)"
select select "3"
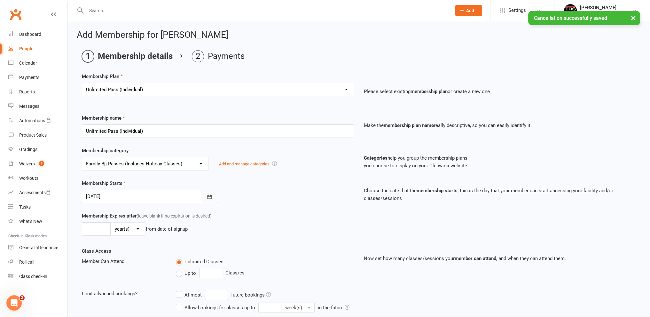
click at [212, 199] on icon "button" at bounding box center [209, 196] width 6 height 6
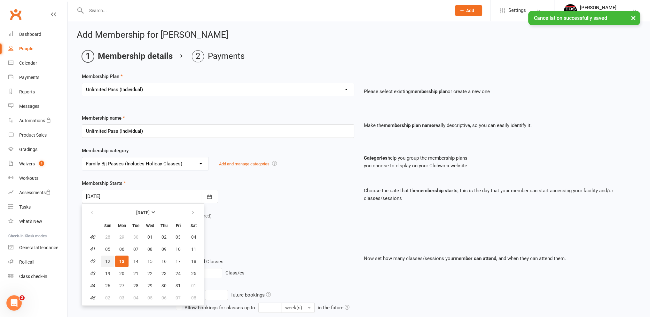
click at [106, 261] on span "12" at bounding box center [107, 261] width 5 height 5
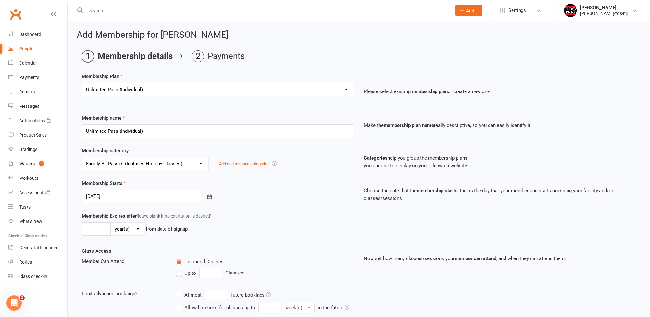
click at [213, 199] on button "button" at bounding box center [209, 195] width 17 height 13
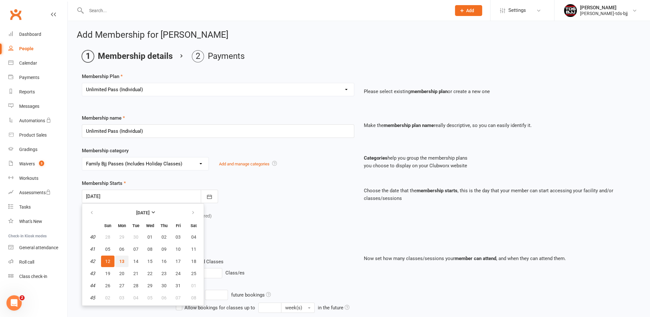
click at [119, 262] on button "13" at bounding box center [121, 261] width 13 height 12
type input "[DATE]"
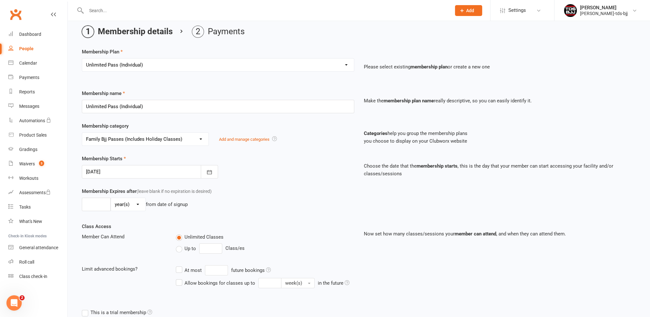
scroll to position [149, 0]
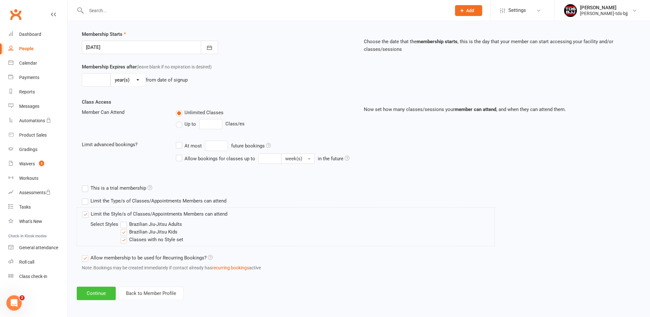
drag, startPoint x: 92, startPoint y: 289, endPoint x: 118, endPoint y: 282, distance: 26.4
click at [92, 289] on button "Continue" at bounding box center [96, 292] width 39 height 13
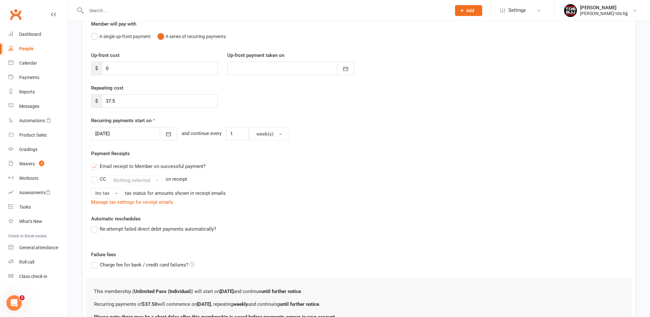
scroll to position [64, 0]
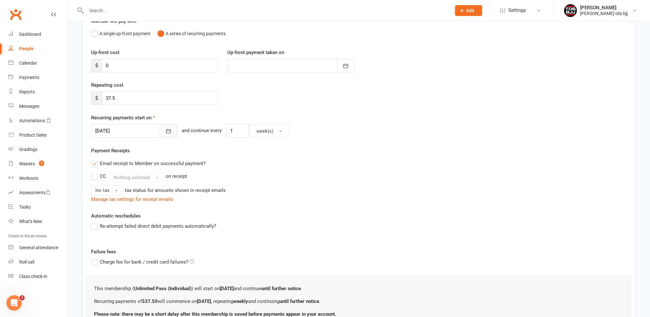
click at [165, 128] on icon "button" at bounding box center [168, 131] width 6 height 6
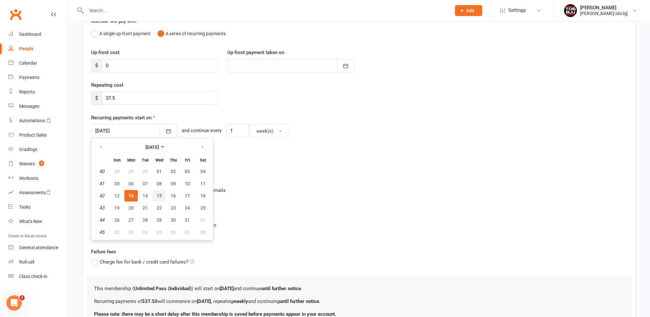
click at [159, 195] on span "15" at bounding box center [159, 195] width 5 height 5
type input "[DATE]"
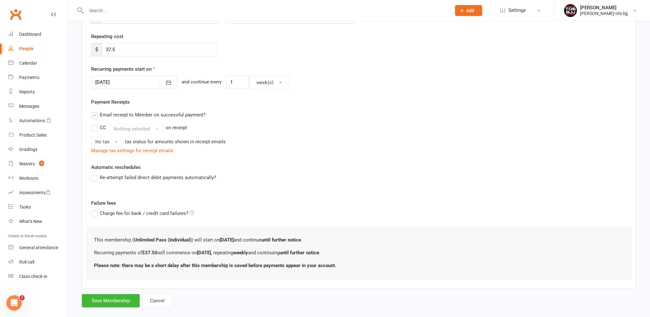
scroll to position [121, 0]
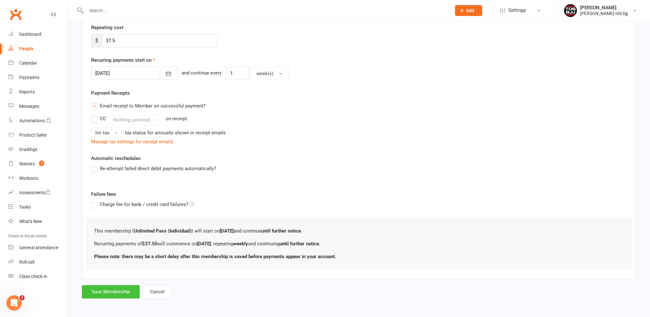
click at [113, 290] on button "Save Membership" at bounding box center [111, 291] width 58 height 13
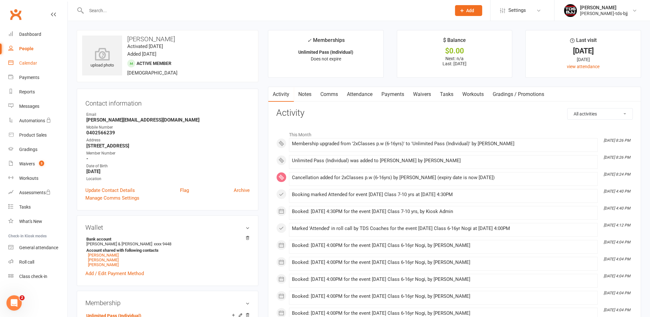
click at [33, 63] on div "Calendar" at bounding box center [28, 62] width 18 height 5
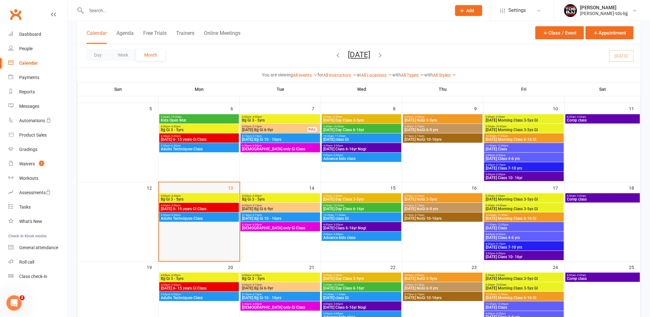
scroll to position [128, 0]
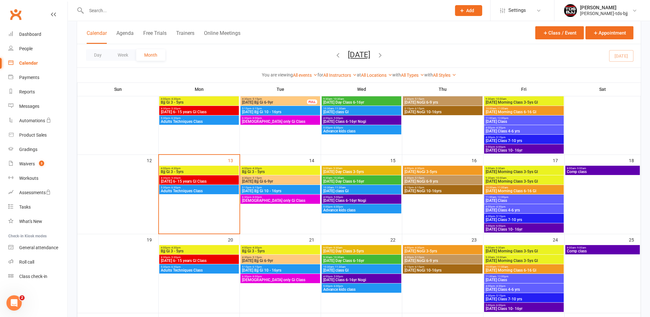
click at [186, 181] on span "[DATE] 6- 15 years GI Class" at bounding box center [198, 181] width 77 height 4
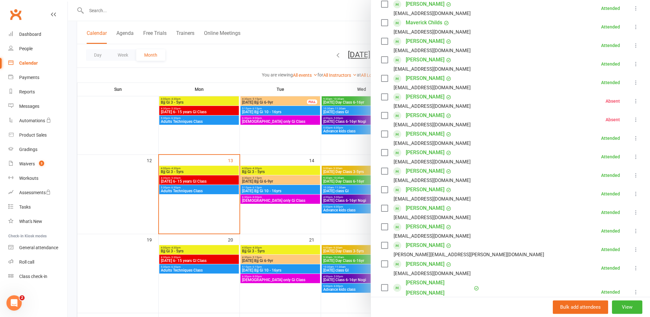
scroll to position [192, 0]
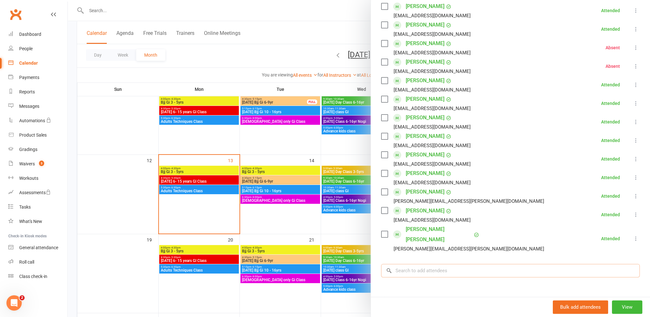
click at [403, 264] on input "search" at bounding box center [510, 270] width 259 height 13
click at [410, 264] on input "Oisin" at bounding box center [510, 270] width 259 height 13
click at [412, 264] on input "Oisin" at bounding box center [510, 270] width 259 height 13
click at [408, 264] on input "Oisin" at bounding box center [510, 270] width 259 height 13
type input "O"
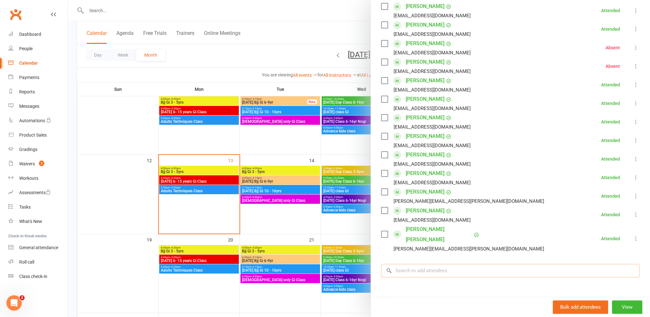
type input "O"
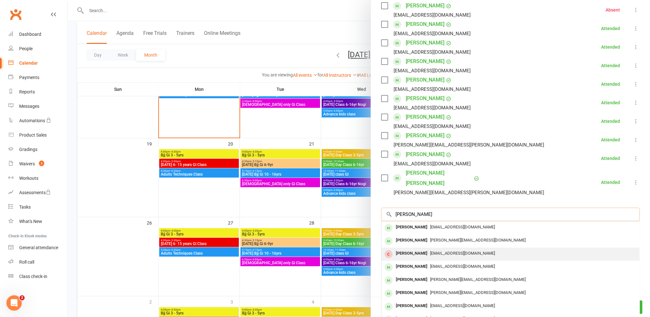
scroll to position [252, 0]
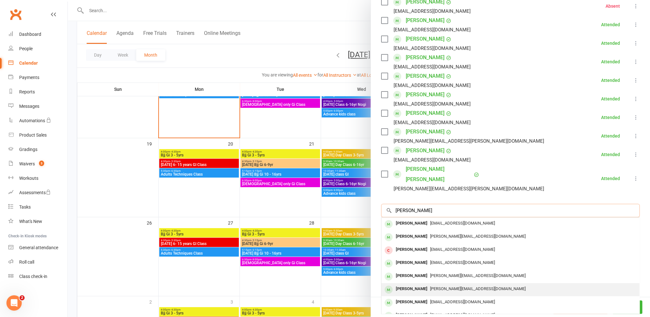
type input "[PERSON_NAME]"
click at [413, 284] on div "[PERSON_NAME]" at bounding box center [411, 288] width 37 height 9
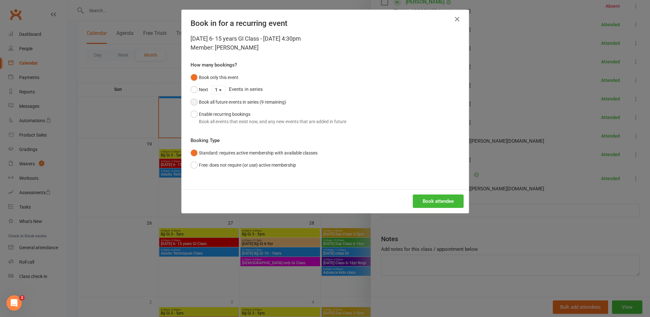
click at [243, 103] on div "Book all future events in series (9 remaining)" at bounding box center [242, 101] width 87 height 7
click at [432, 199] on button "Book attendee" at bounding box center [438, 200] width 51 height 13
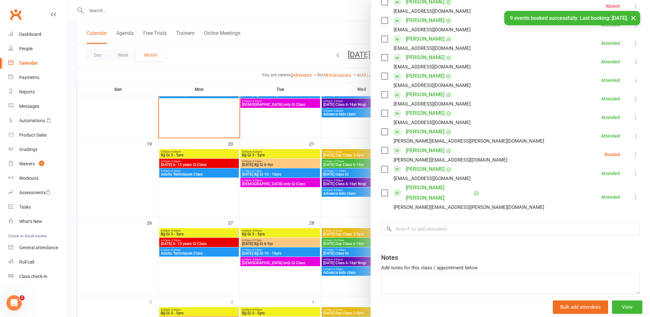
click at [632, 154] on icon at bounding box center [635, 154] width 6 height 6
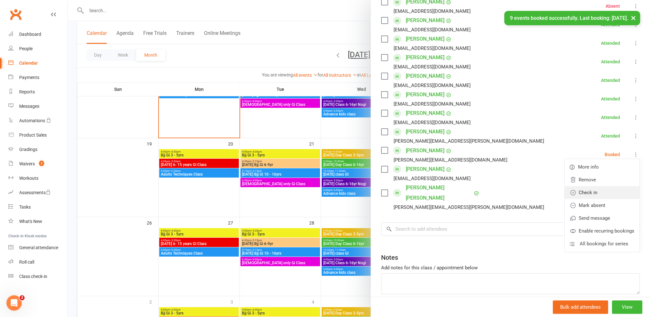
click at [583, 193] on link "Check in" at bounding box center [601, 192] width 75 height 13
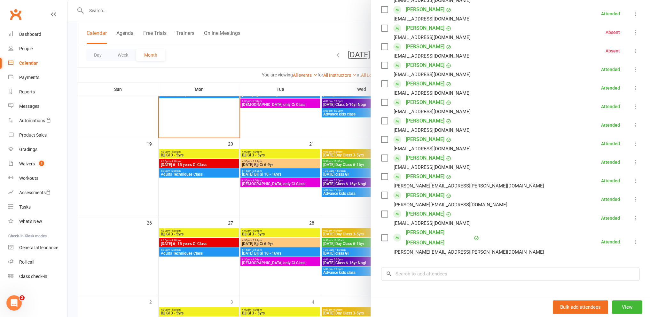
scroll to position [220, 0]
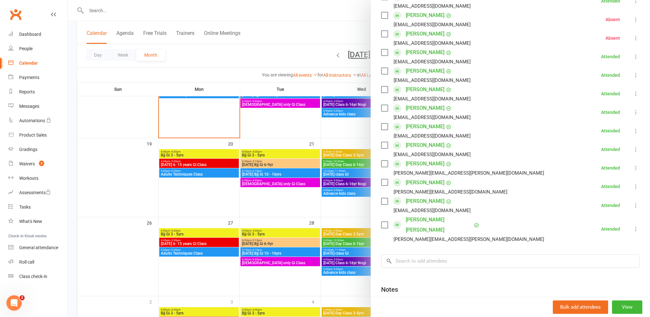
click at [291, 205] on div at bounding box center [359, 158] width 582 height 317
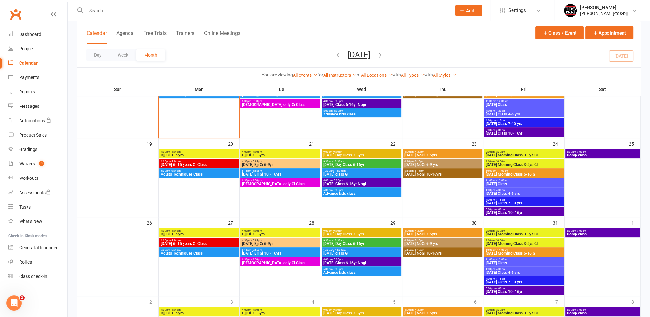
click at [354, 172] on span "[DATE] class GI" at bounding box center [361, 174] width 77 height 4
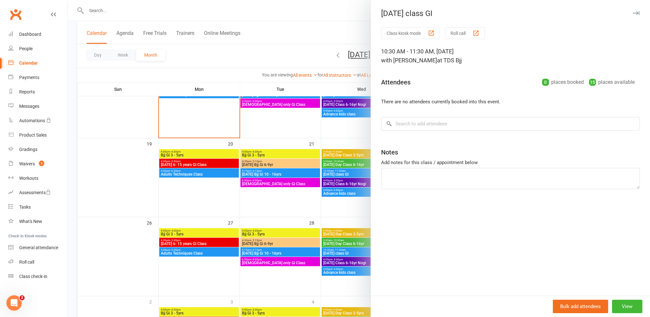
click at [345, 180] on div at bounding box center [359, 158] width 582 height 317
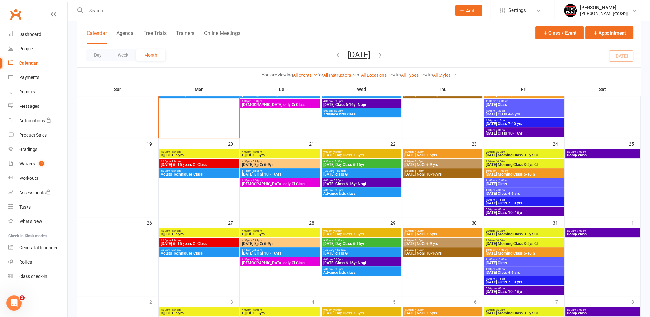
click at [353, 184] on span "[DATE] Class 6-16yr Nogi" at bounding box center [361, 184] width 77 height 4
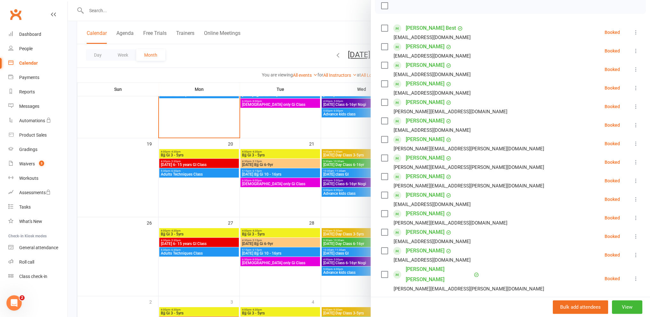
scroll to position [128, 0]
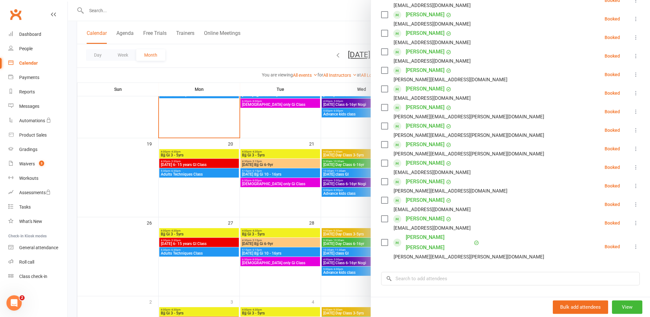
click at [291, 206] on div at bounding box center [359, 158] width 582 height 317
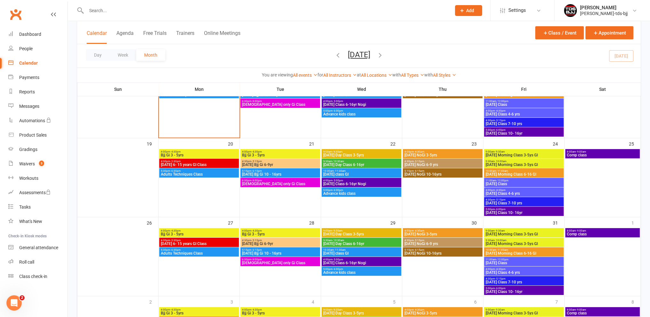
click at [513, 202] on span "[DATE] Class 7-10 yrs" at bounding box center [523, 203] width 77 height 4
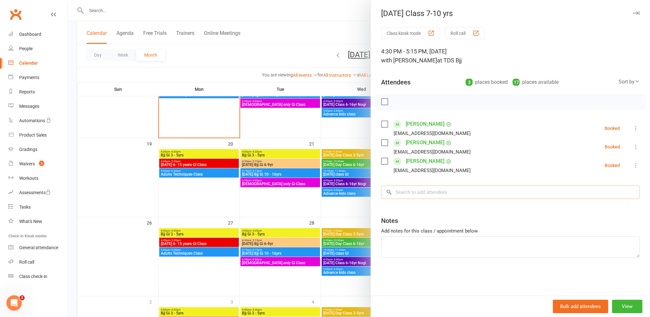
click at [422, 195] on input "search" at bounding box center [510, 191] width 259 height 13
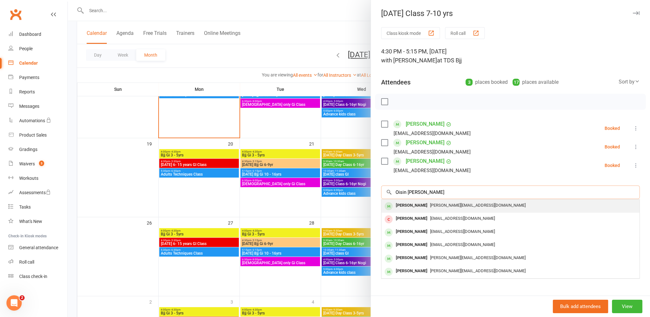
type input "Oisin [PERSON_NAME]"
click at [406, 206] on div "[PERSON_NAME]" at bounding box center [411, 205] width 37 height 9
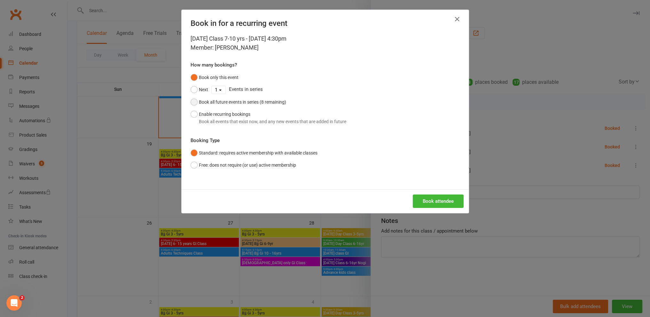
click at [243, 99] on div "Book all future events in series (8 remaining)" at bounding box center [242, 101] width 87 height 7
click at [457, 16] on icon "button" at bounding box center [457, 19] width 8 height 8
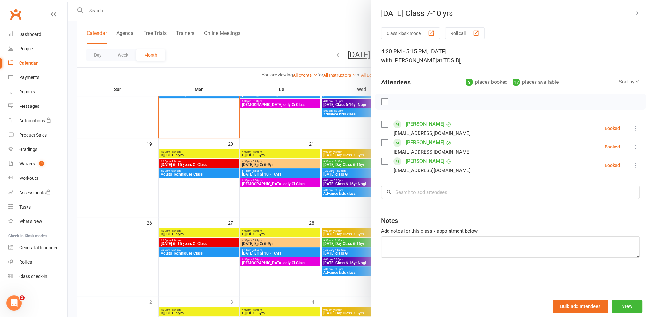
click at [355, 211] on div at bounding box center [359, 158] width 582 height 317
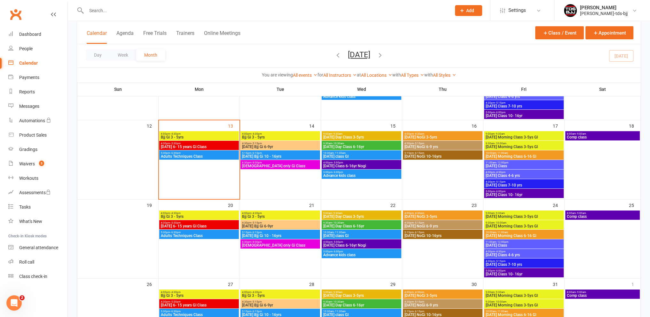
scroll to position [160, 0]
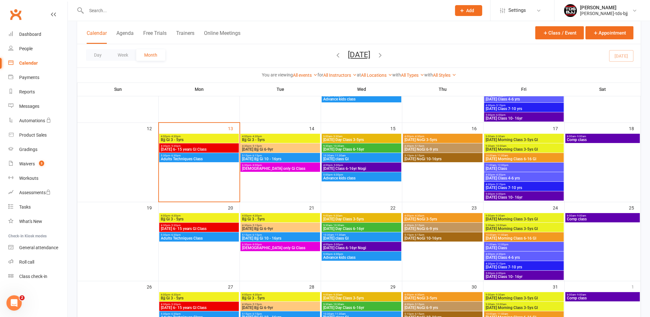
click at [206, 148] on span "[DATE] 6- 15 years GI Class" at bounding box center [198, 149] width 77 height 4
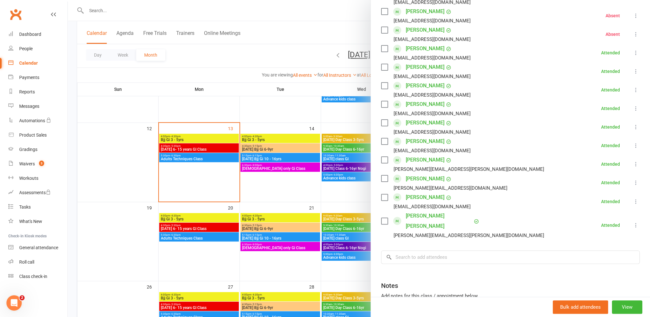
scroll to position [192, 0]
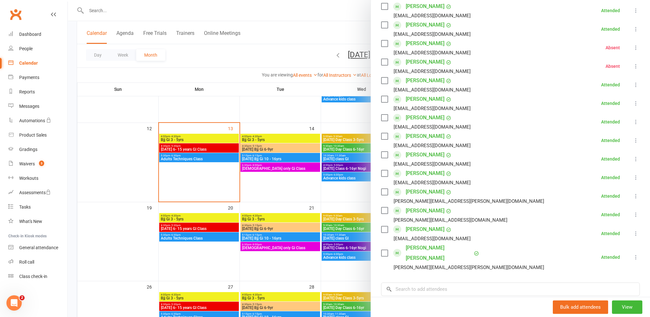
click at [277, 190] on div at bounding box center [359, 158] width 582 height 317
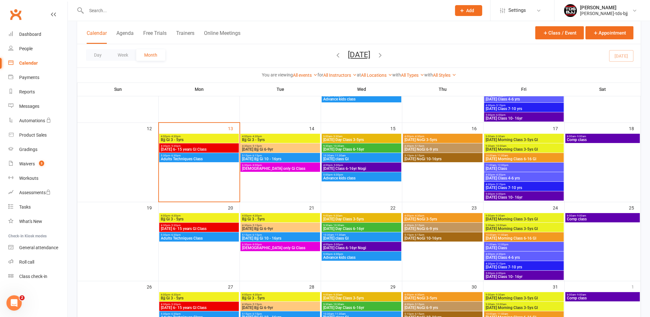
click at [358, 168] on span "[DATE] Class 6-16yr Nogi" at bounding box center [361, 168] width 77 height 4
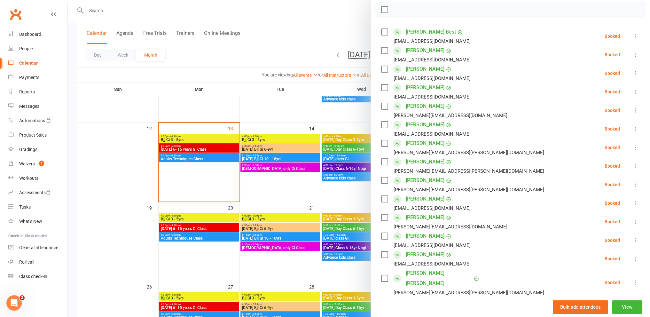
scroll to position [96, 0]
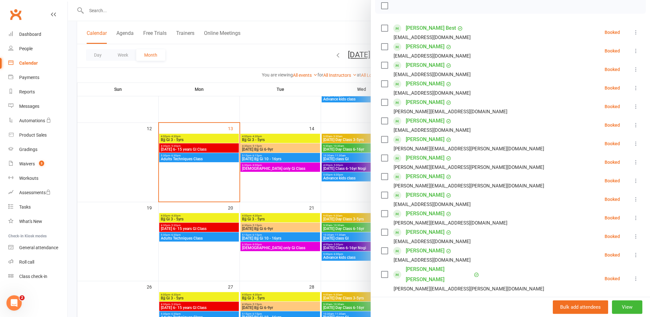
click at [333, 189] on div at bounding box center [359, 158] width 582 height 317
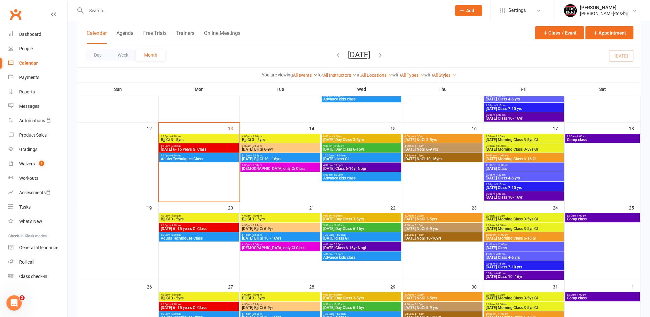
click at [517, 187] on span "[DATE] Class 7-10 yrs" at bounding box center [523, 188] width 77 height 4
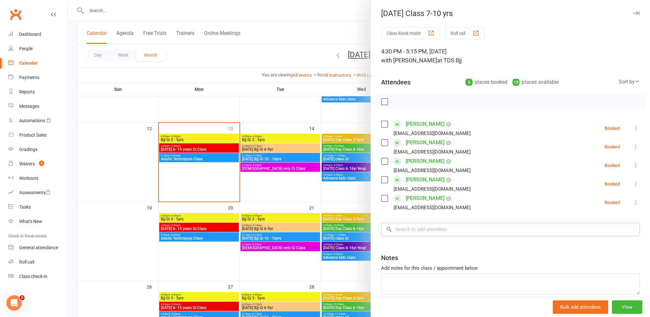
click at [424, 230] on input "search" at bounding box center [510, 228] width 259 height 13
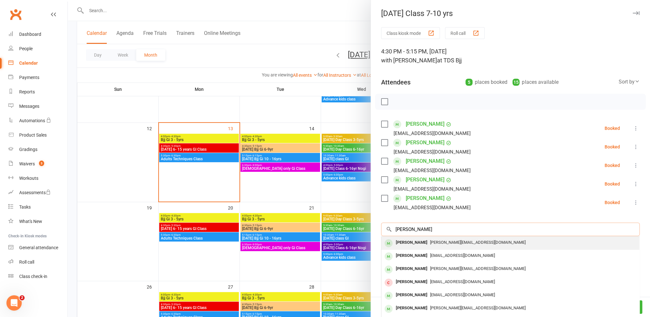
type input "[PERSON_NAME]"
click at [412, 242] on div "[PERSON_NAME]" at bounding box center [411, 242] width 37 height 9
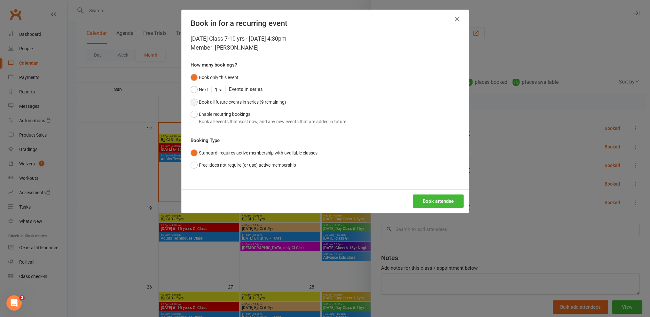
click at [228, 102] on div "Book all future events in series (9 remaining)" at bounding box center [242, 101] width 87 height 7
click at [432, 197] on button "Book attendee" at bounding box center [438, 200] width 51 height 13
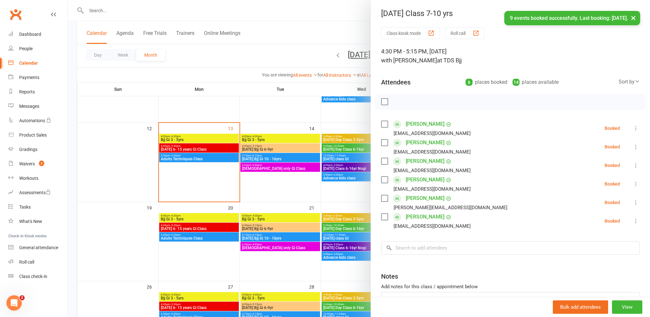
click at [349, 192] on div at bounding box center [359, 158] width 582 height 317
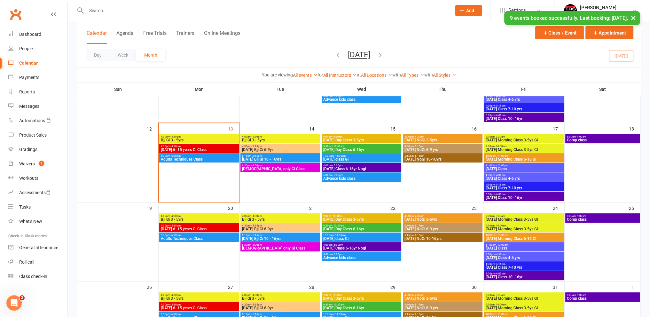
scroll to position [160, 0]
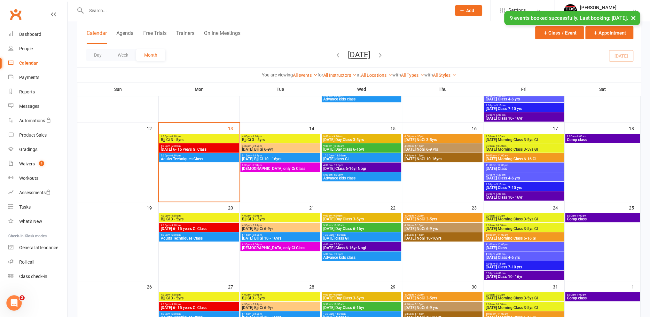
click at [515, 187] on span "[DATE] Class 7-10 yrs" at bounding box center [523, 188] width 77 height 4
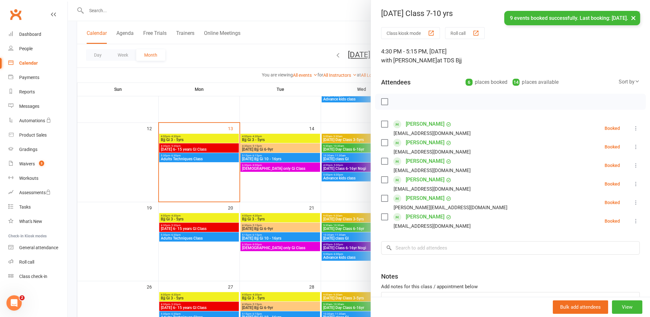
click at [348, 189] on div at bounding box center [359, 158] width 582 height 317
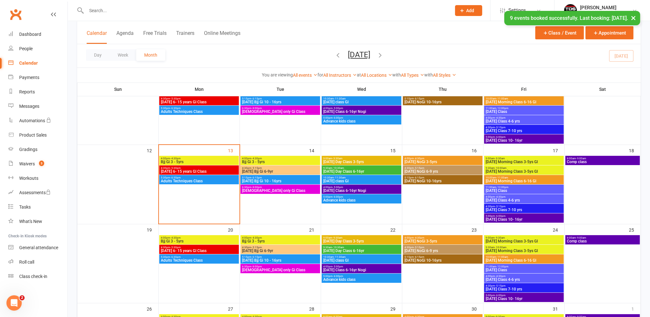
scroll to position [128, 0]
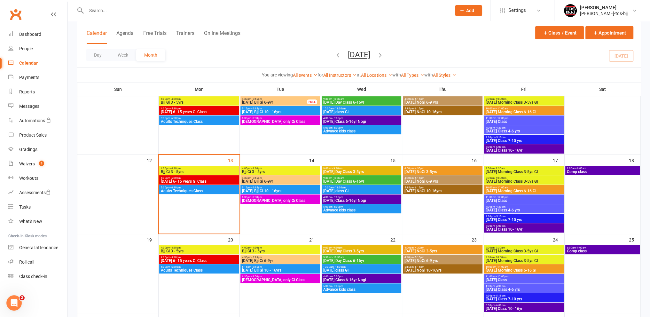
click at [528, 138] on span "4:30pm - 5:15pm" at bounding box center [523, 137] width 77 height 3
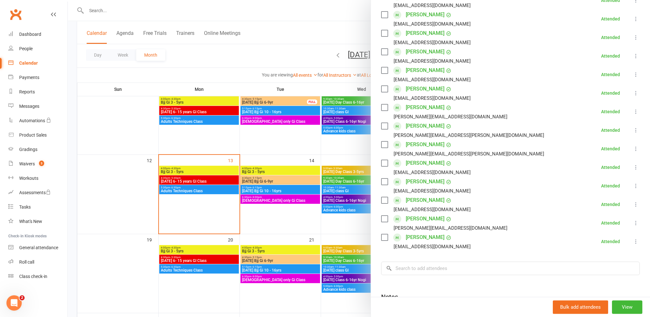
click at [206, 220] on div at bounding box center [359, 158] width 582 height 317
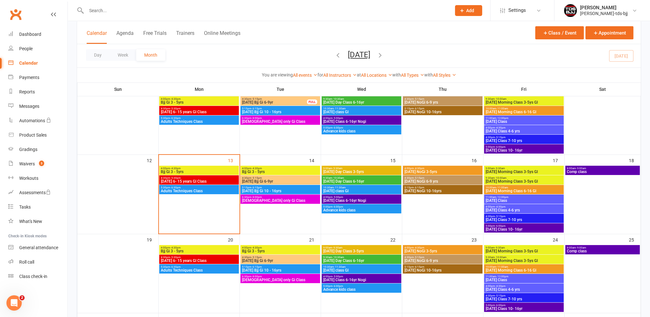
click at [208, 179] on span "[DATE] 6- 15 years GI Class" at bounding box center [198, 181] width 77 height 4
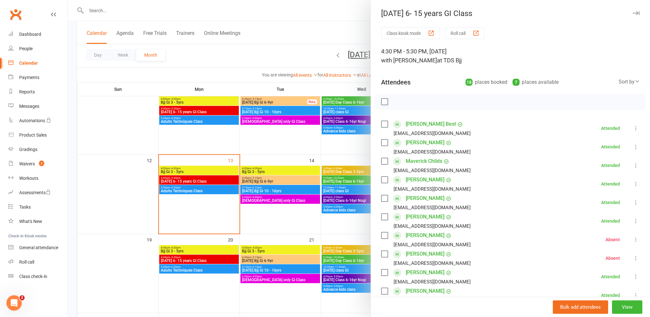
click at [183, 170] on div at bounding box center [359, 158] width 582 height 317
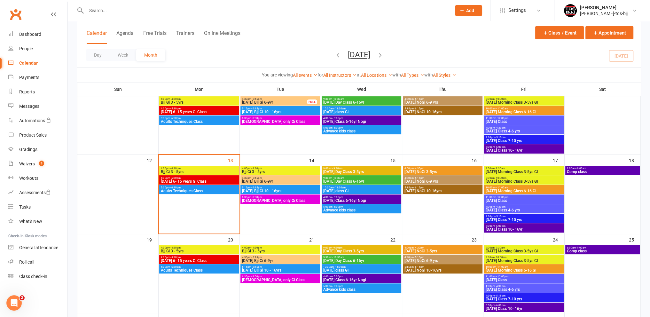
click at [183, 170] on span "Bjj Gi 3 - 5yrs" at bounding box center [198, 172] width 77 height 4
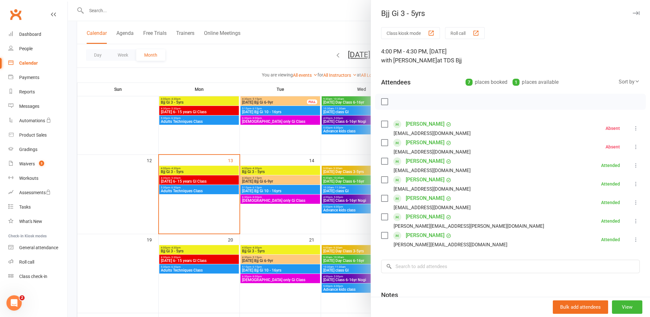
click at [185, 180] on div at bounding box center [359, 158] width 582 height 317
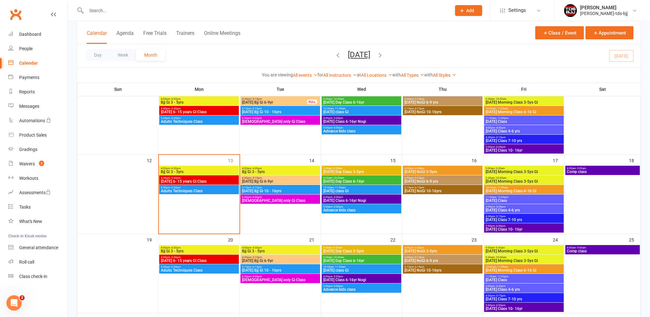
click at [185, 180] on span "[DATE] 6- 15 years GI Class" at bounding box center [198, 181] width 77 height 4
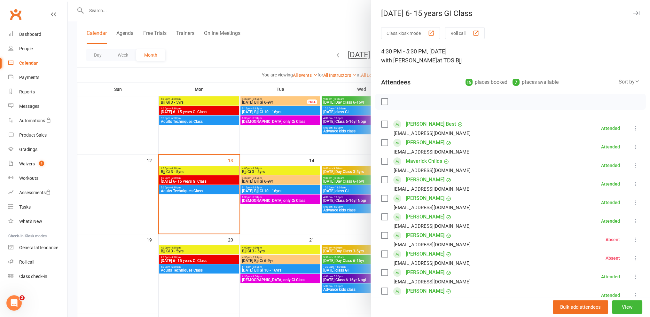
click at [205, 208] on div at bounding box center [359, 158] width 582 height 317
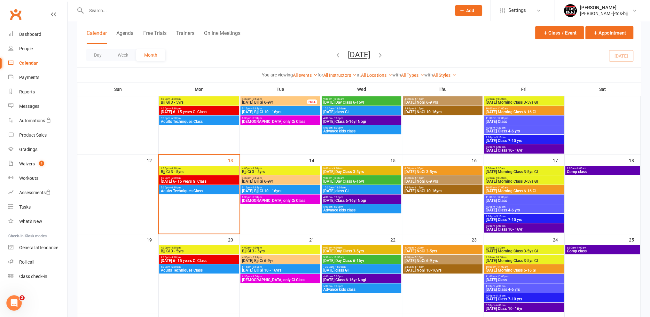
click at [123, 6] on input "text" at bounding box center [265, 10] width 362 height 9
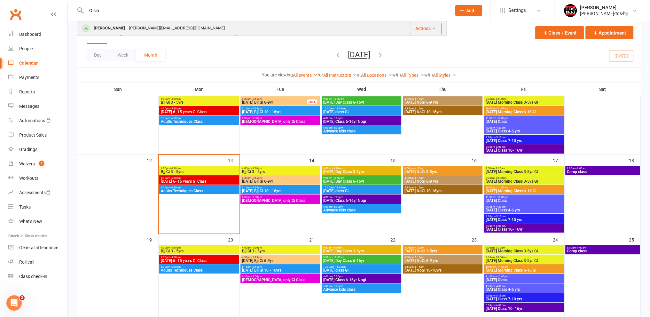
type input "Oisin"
click at [110, 27] on div "[PERSON_NAME]" at bounding box center [109, 28] width 35 height 9
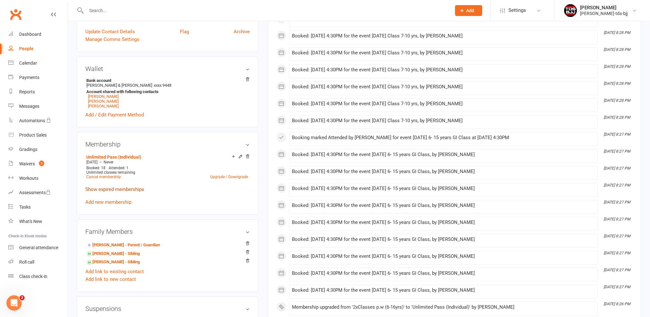
scroll to position [160, 0]
click at [27, 162] on div "Waivers" at bounding box center [27, 163] width 16 height 5
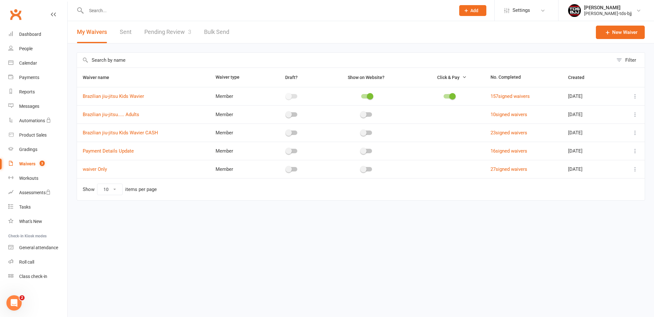
click at [158, 33] on link "Pending Review 3" at bounding box center [167, 32] width 47 height 22
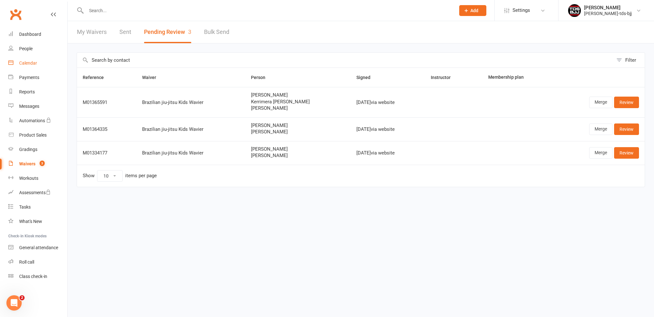
click at [31, 62] on div "Calendar" at bounding box center [28, 62] width 18 height 5
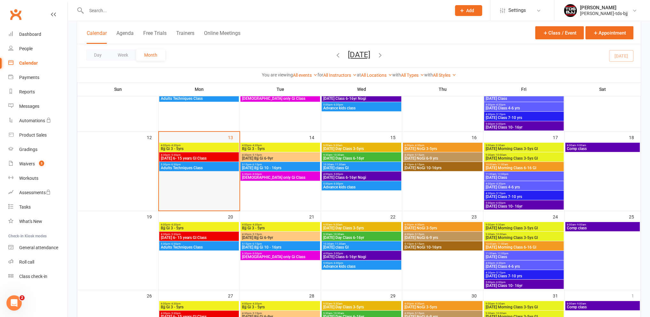
scroll to position [160, 0]
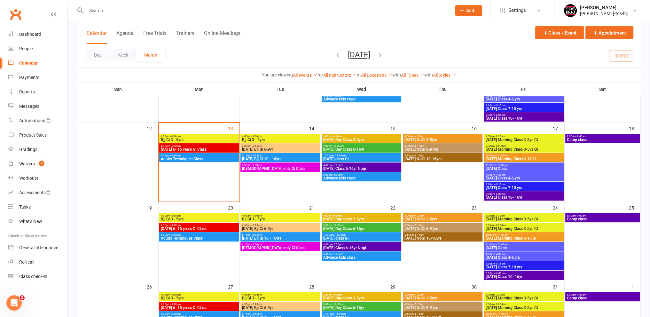
click at [269, 148] on span "[DATE] Bjj Gi 6-9yr" at bounding box center [280, 149] width 77 height 4
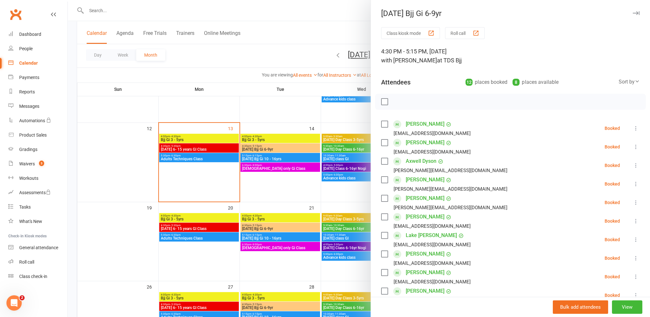
click at [264, 158] on div at bounding box center [359, 158] width 582 height 317
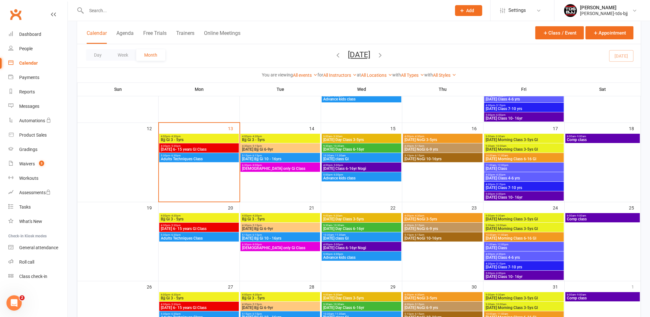
click at [263, 159] on span "[DATE] Bjj Gi 10 - 16yrs" at bounding box center [280, 159] width 77 height 4
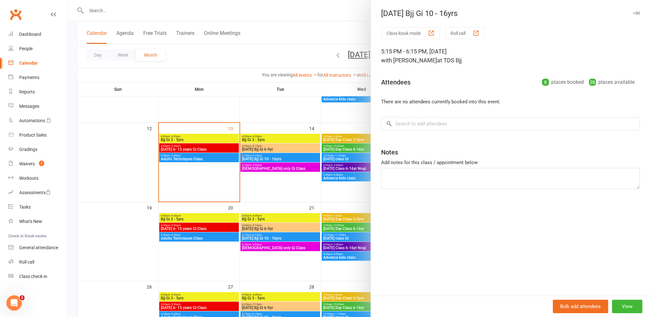
click at [265, 147] on div at bounding box center [359, 158] width 582 height 317
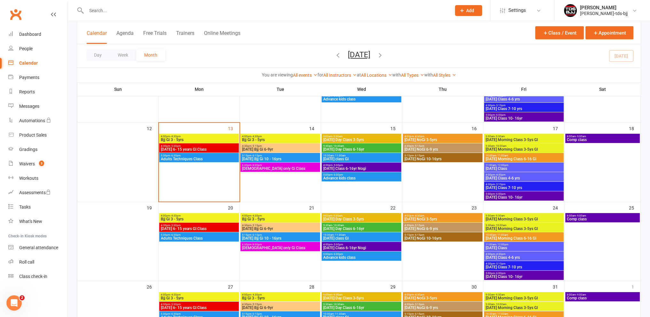
click at [265, 149] on span "[DATE] Bjj Gi 6-9yr" at bounding box center [280, 149] width 77 height 4
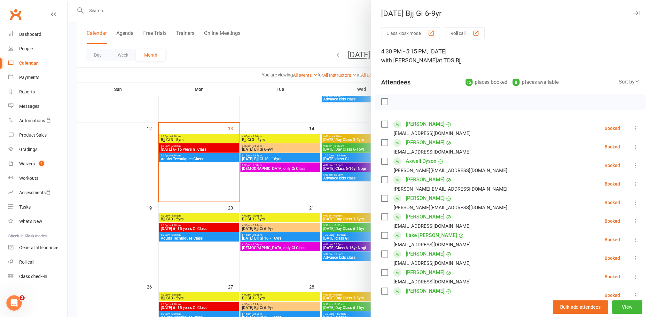
click at [256, 148] on div at bounding box center [359, 158] width 582 height 317
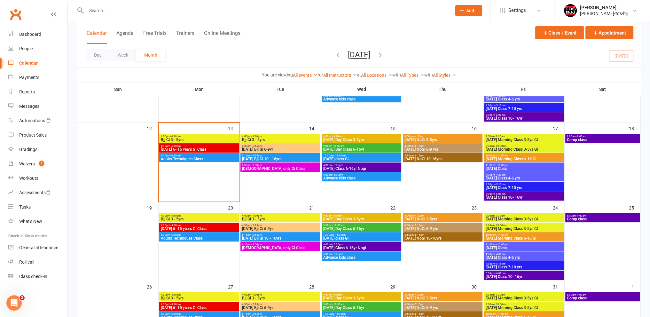
click at [254, 158] on span "[DATE] Bjj Gi 10 - 16yrs" at bounding box center [280, 159] width 77 height 4
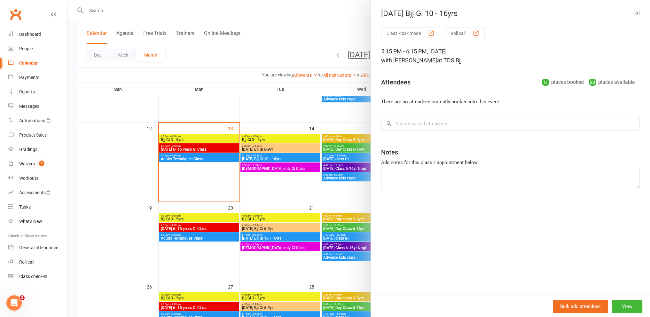
click at [263, 157] on div at bounding box center [359, 158] width 582 height 317
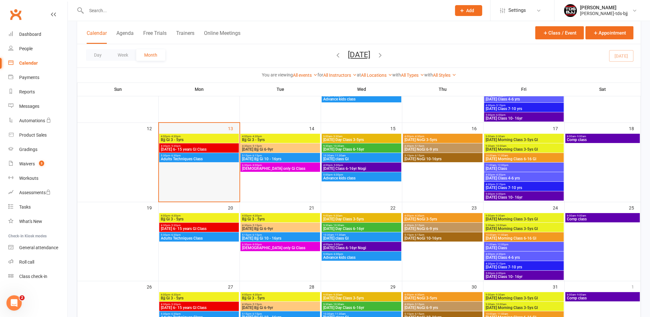
click at [194, 171] on div at bounding box center [198, 167] width 79 height 67
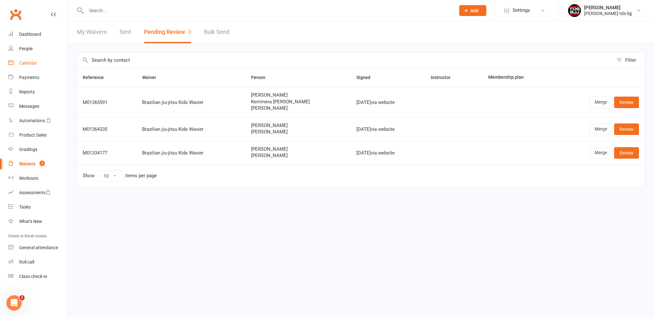
click at [27, 66] on div "Calendar" at bounding box center [28, 62] width 18 height 5
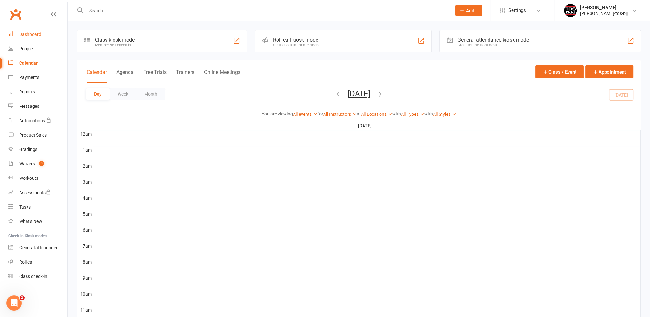
click at [32, 30] on link "Dashboard" at bounding box center [37, 34] width 59 height 14
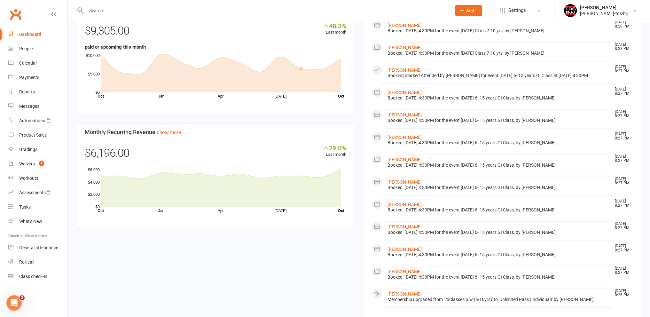
scroll to position [288, 0]
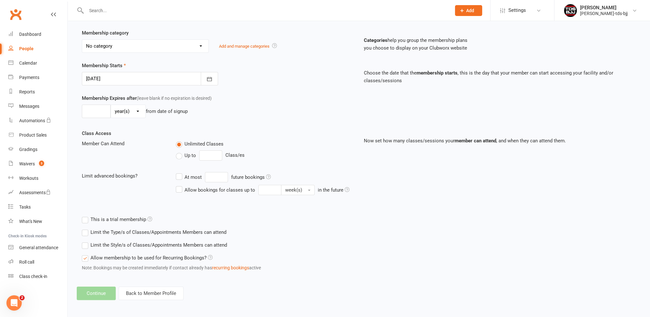
drag, startPoint x: 30, startPoint y: 48, endPoint x: 107, endPoint y: 15, distance: 84.2
click at [30, 48] on div "People" at bounding box center [26, 48] width 14 height 5
select select "100"
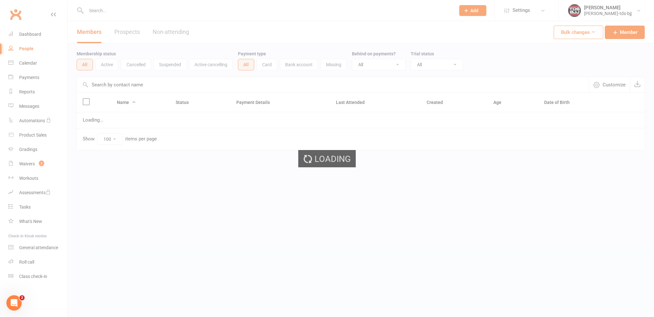
click at [117, 10] on input "text" at bounding box center [267, 10] width 367 height 9
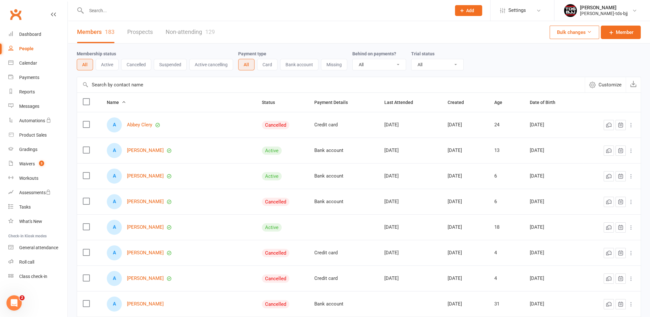
click at [96, 9] on input "text" at bounding box center [265, 10] width 362 height 9
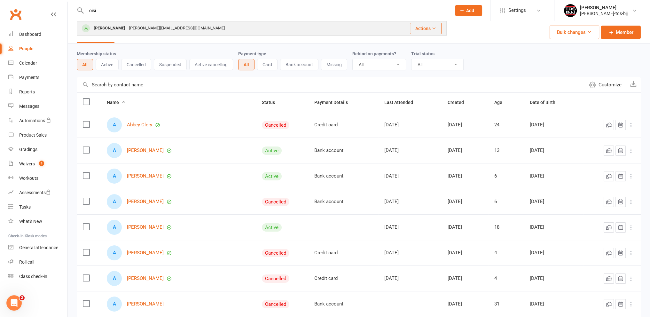
type input "oisi"
click at [100, 30] on div "[PERSON_NAME]" at bounding box center [109, 28] width 35 height 9
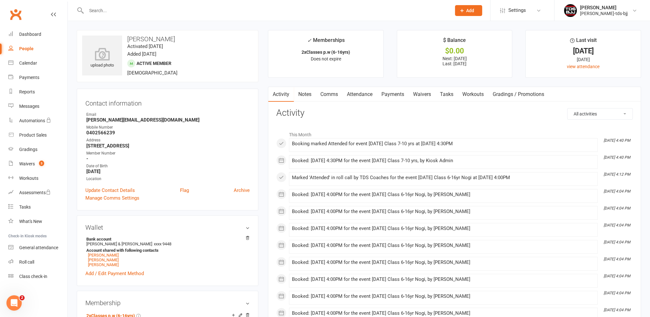
click at [399, 95] on link "Payments" at bounding box center [393, 94] width 32 height 15
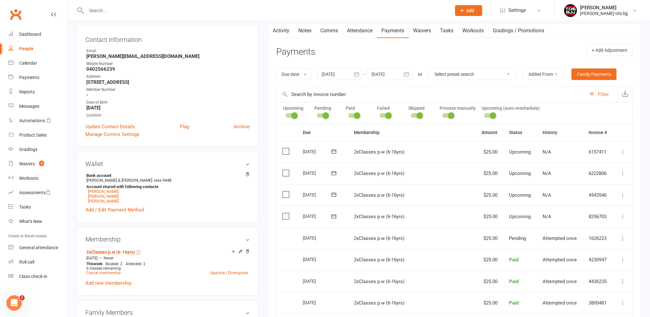
scroll to position [64, 0]
click at [588, 75] on link "Family Payments" at bounding box center [593, 74] width 45 height 12
